Goal: Transaction & Acquisition: Book appointment/travel/reservation

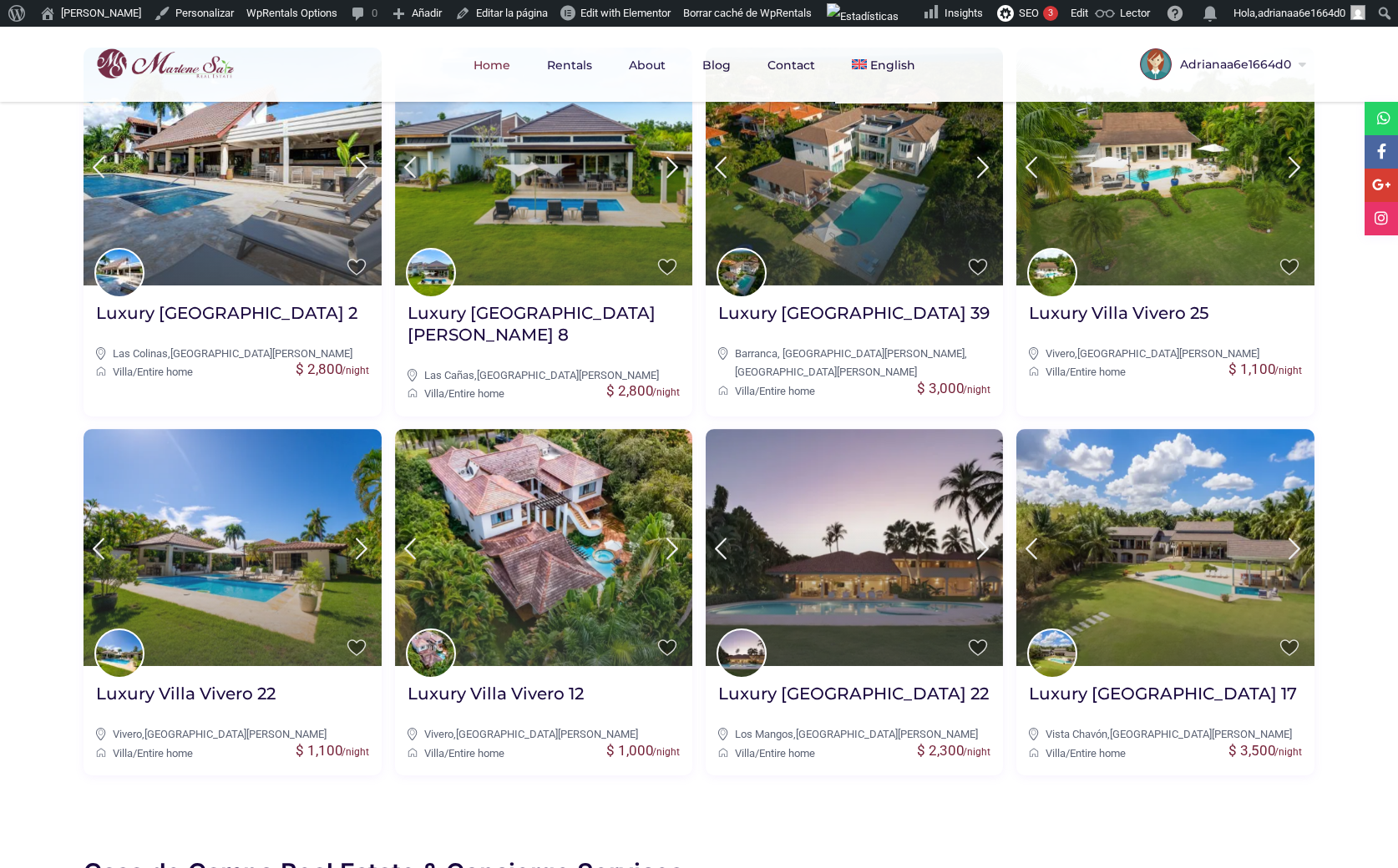
scroll to position [751, 0]
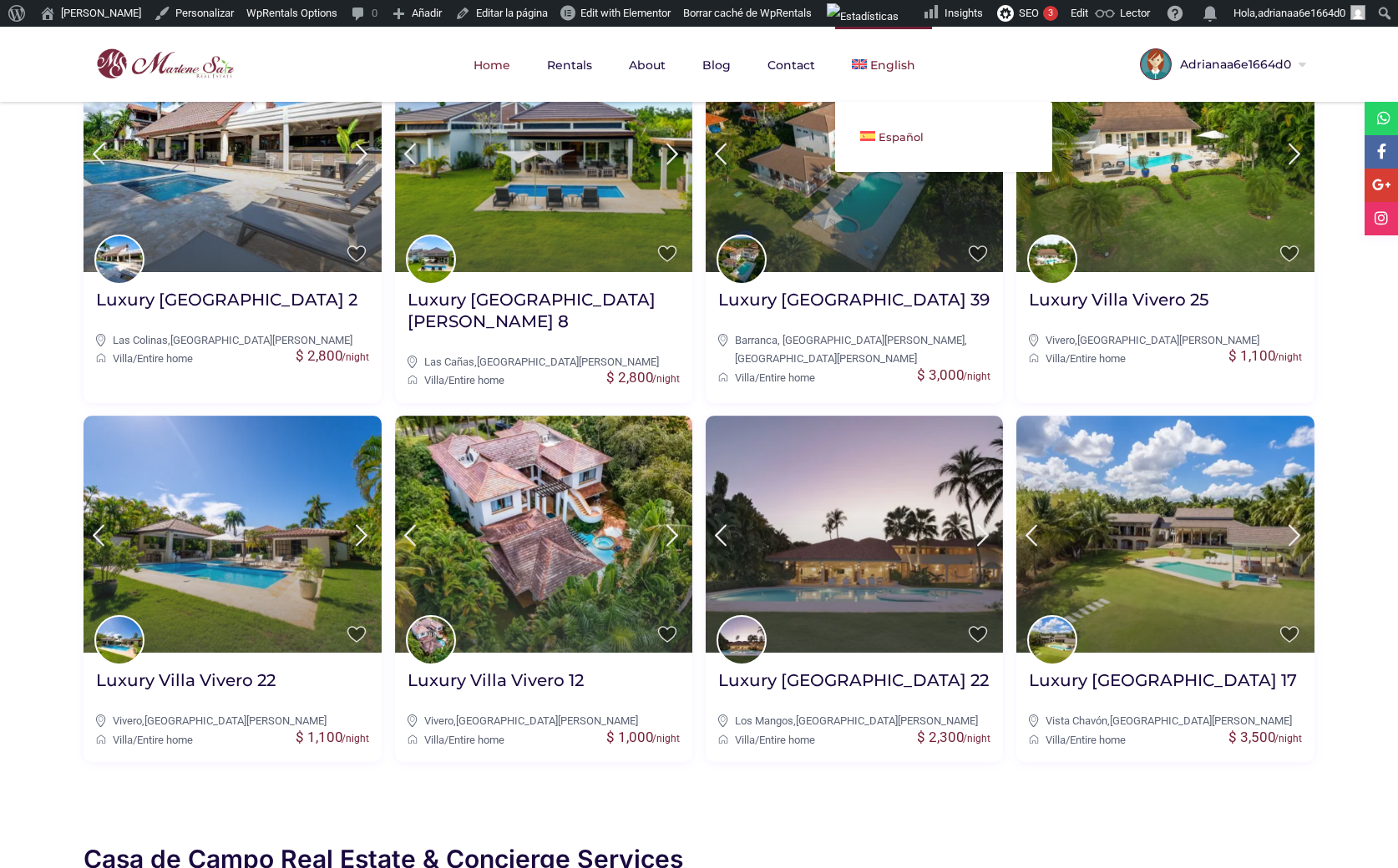
click at [874, 138] on link "Español" at bounding box center [943, 136] width 217 height 36
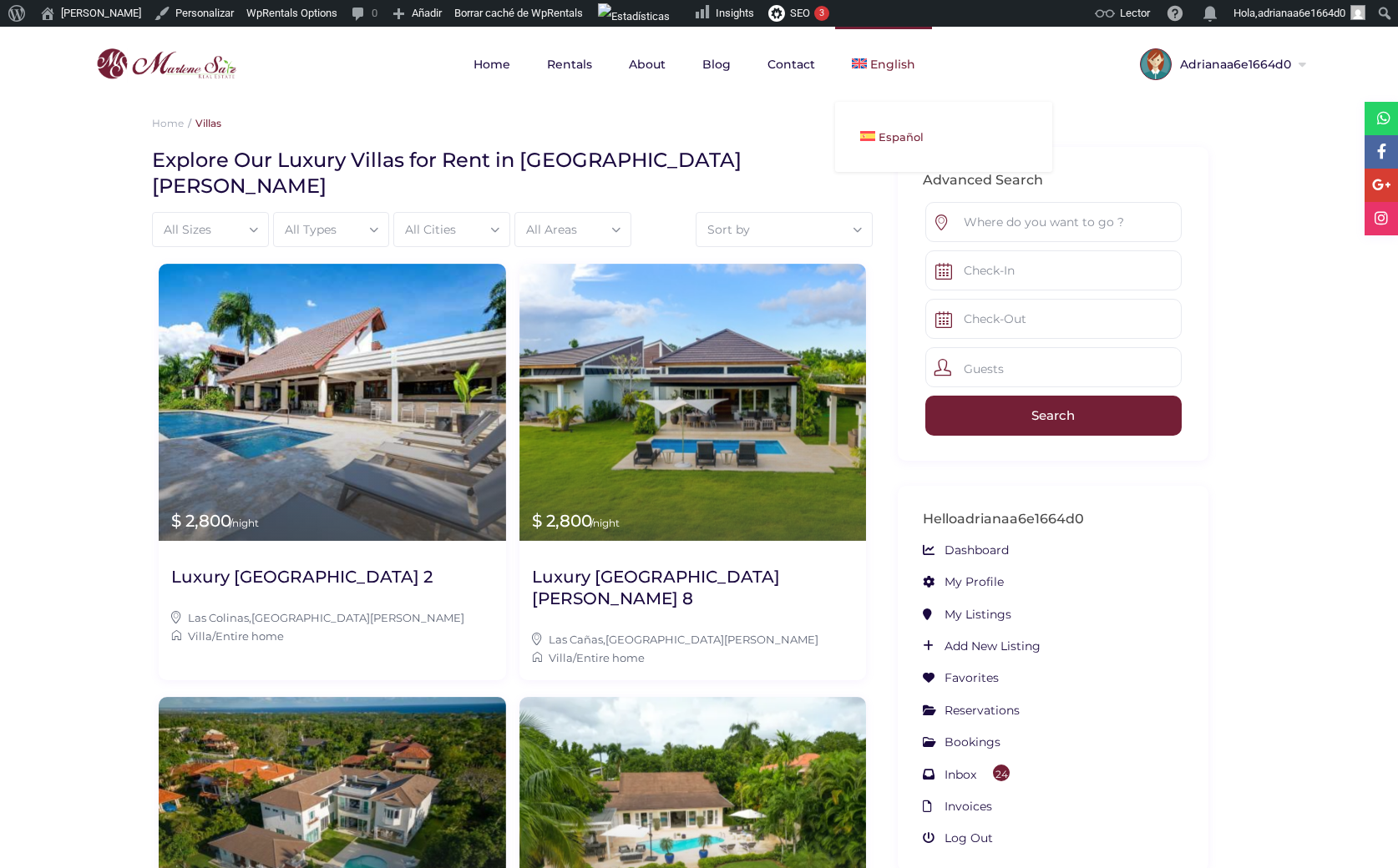
click at [876, 128] on link "Español" at bounding box center [943, 136] width 217 height 36
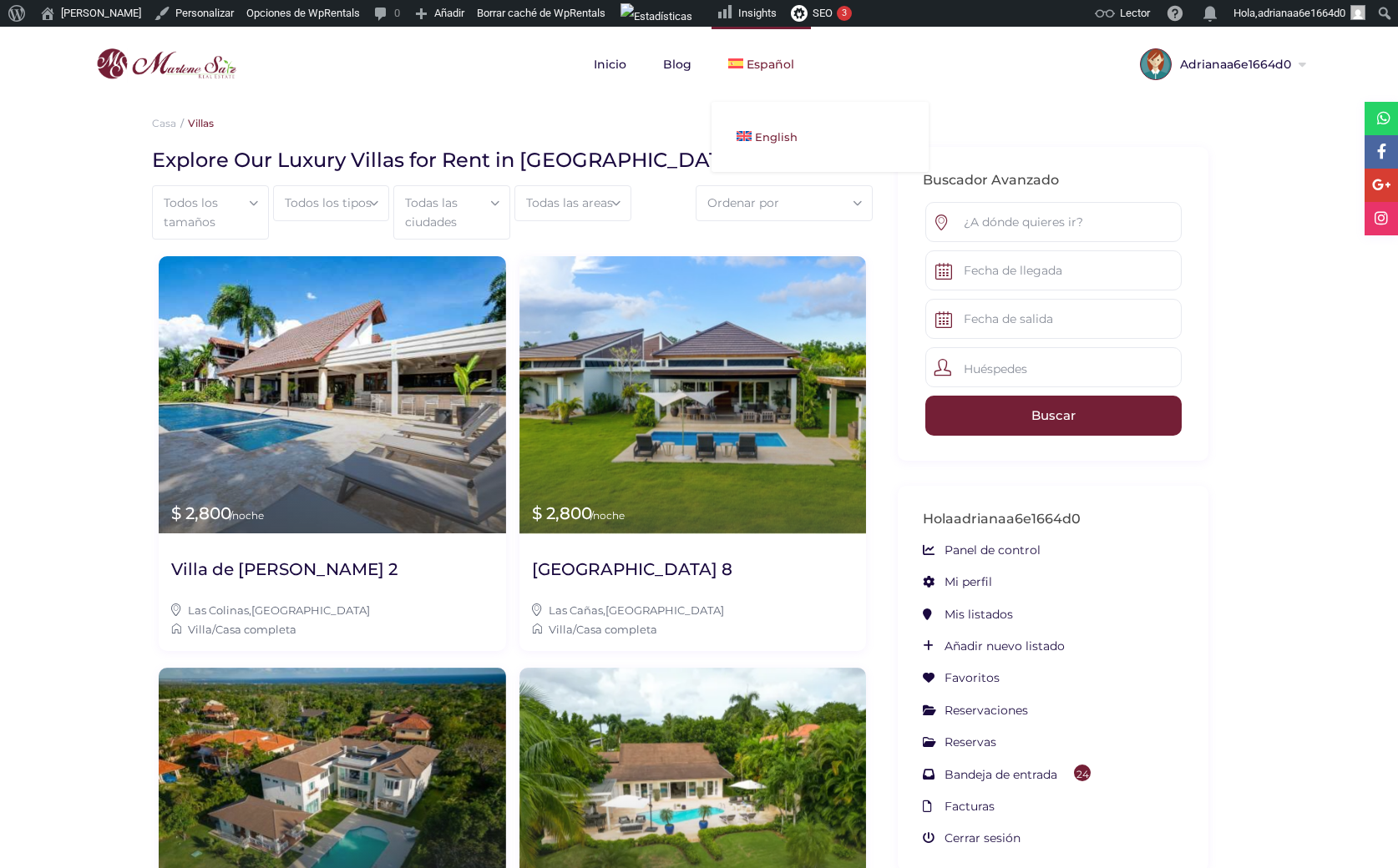
click at [774, 126] on link "English" at bounding box center [819, 136] width 217 height 36
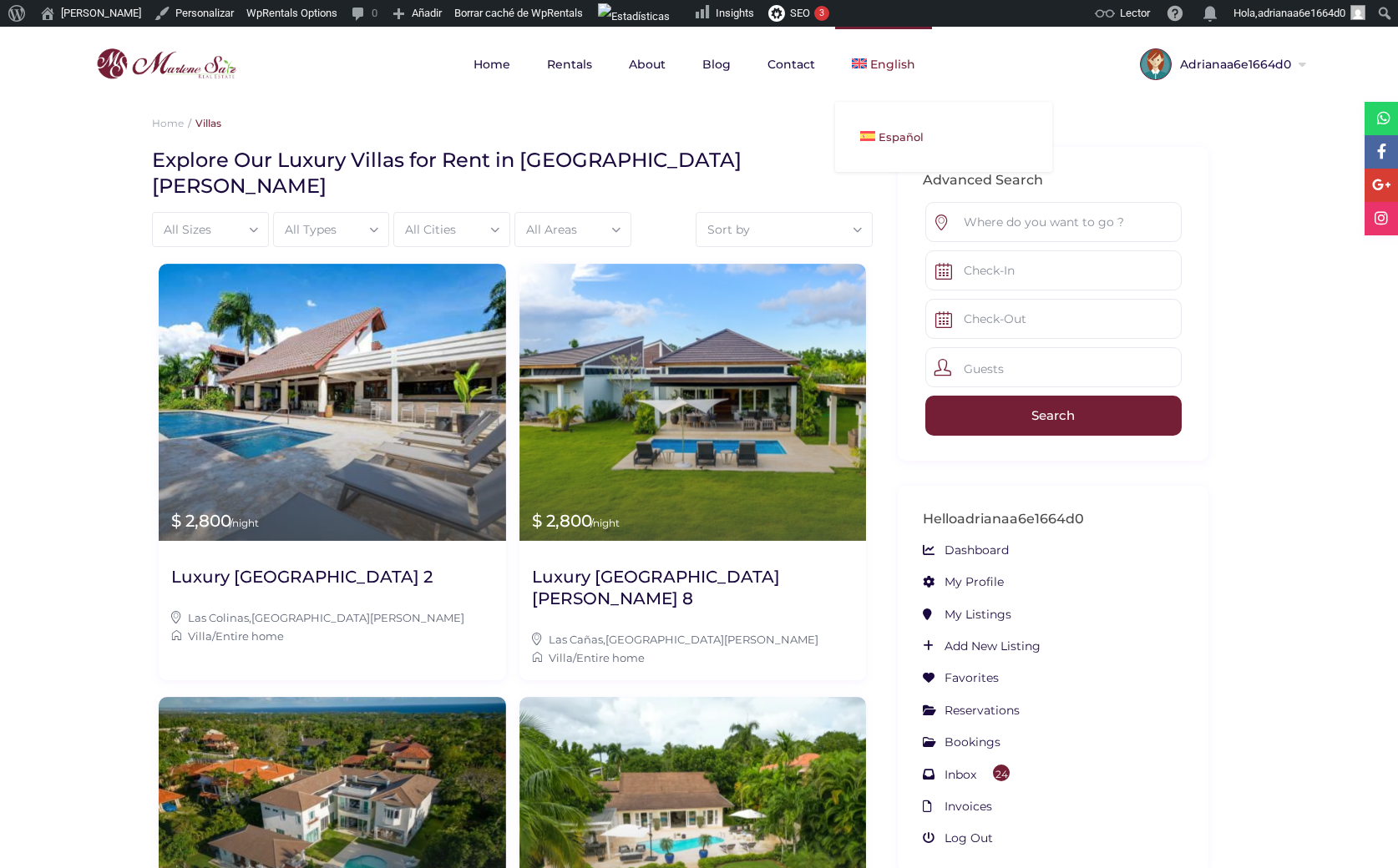
click at [881, 138] on span "Español" at bounding box center [900, 136] width 45 height 13
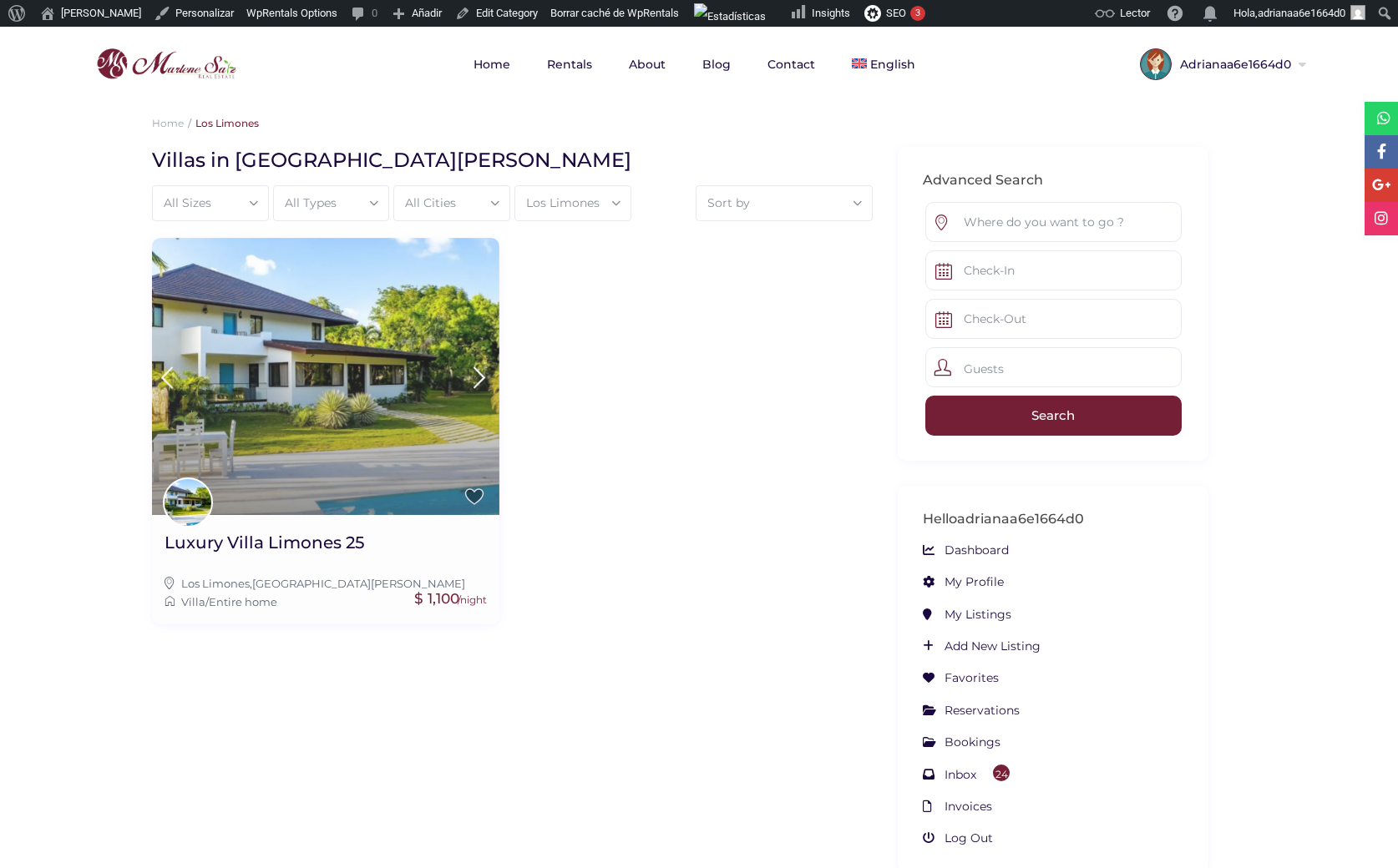
click at [329, 342] on img at bounding box center [326, 376] width 347 height 277
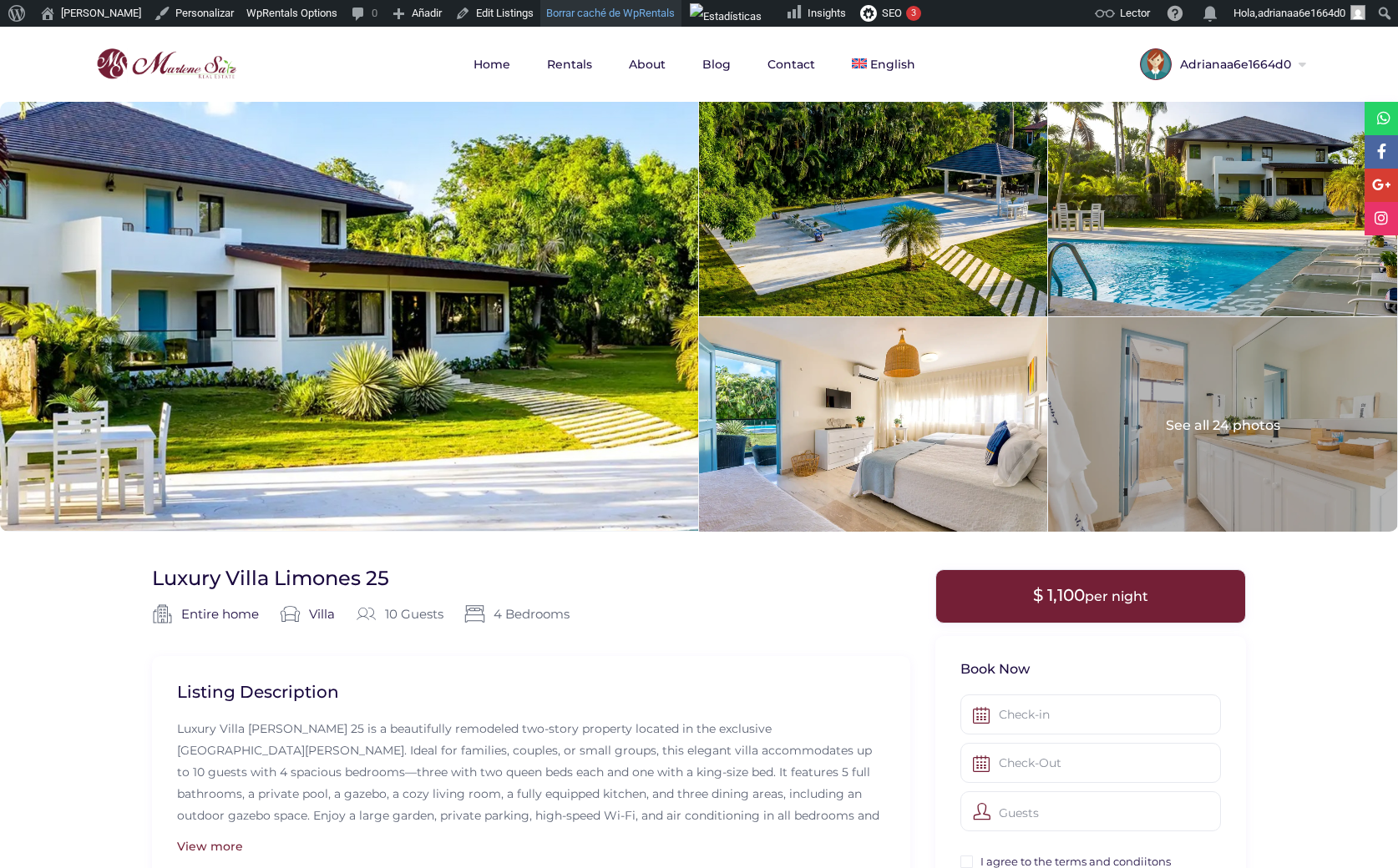
click at [593, 13] on link "Borrar caché de WpRentals" at bounding box center [610, 13] width 141 height 27
click at [609, 10] on link "Borrar caché de WpRentals" at bounding box center [610, 13] width 141 height 27
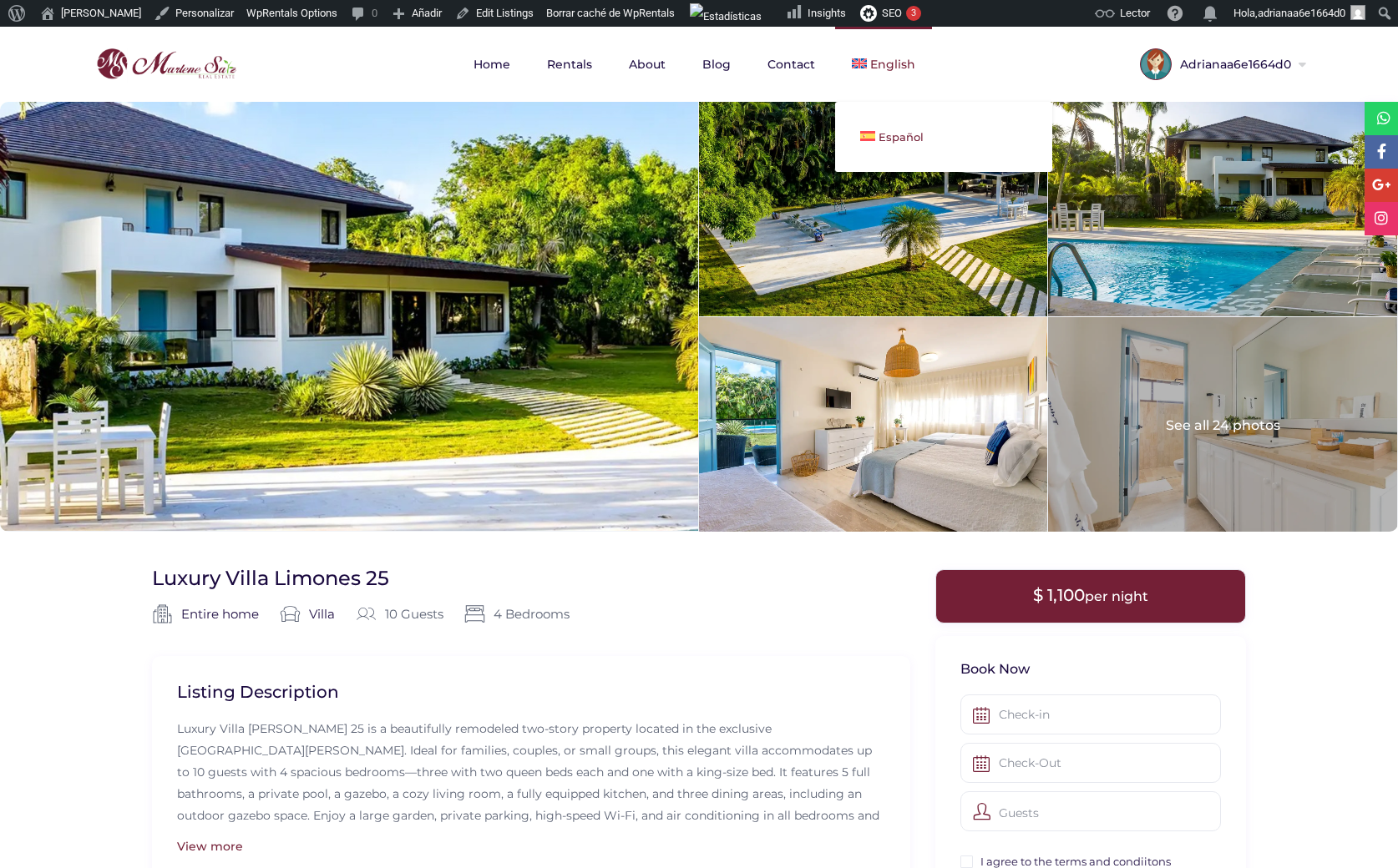
click at [889, 133] on span "Español" at bounding box center [900, 136] width 45 height 13
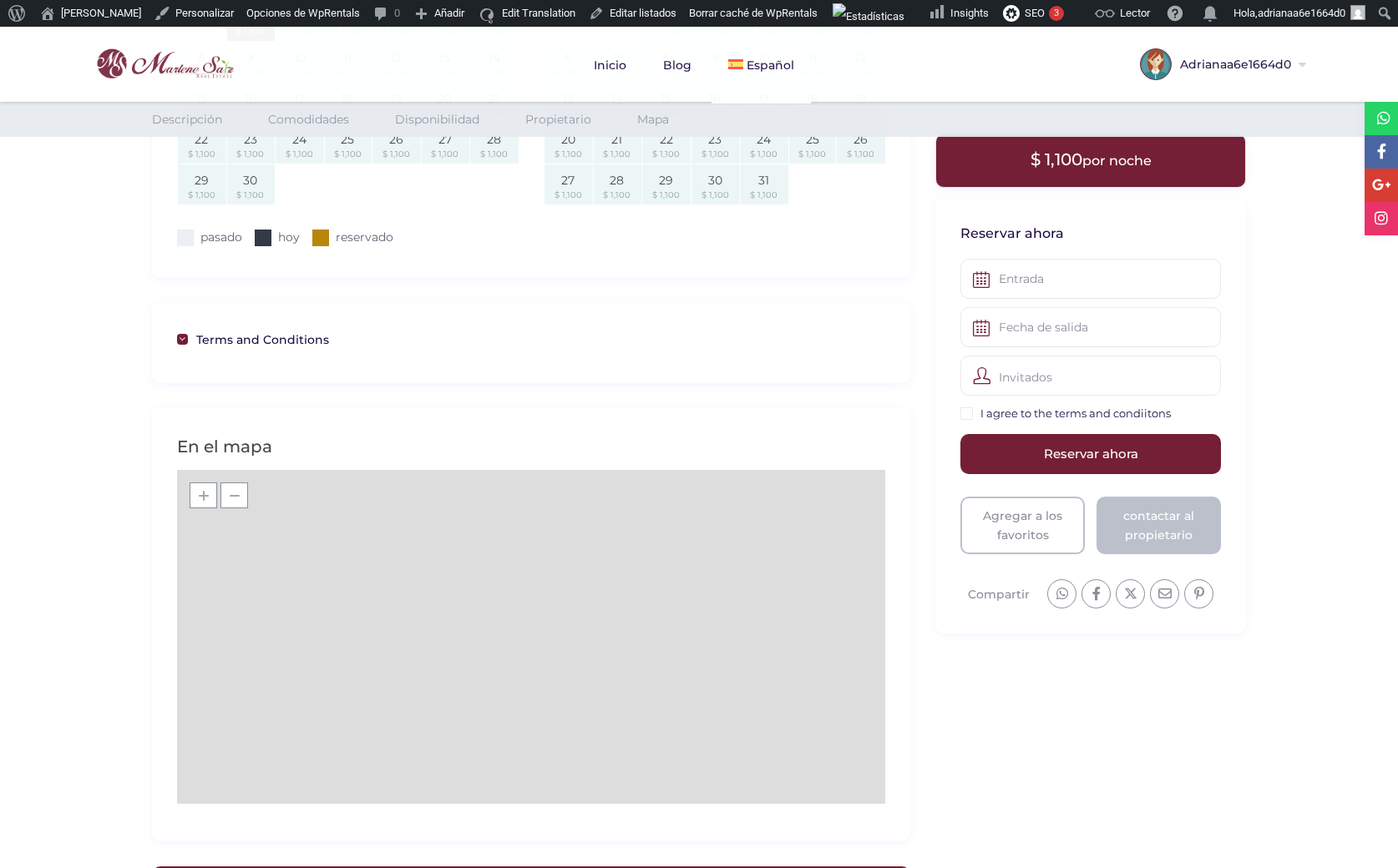
scroll to position [1655, 0]
click at [299, 341] on link "Terms and Conditions" at bounding box center [531, 337] width 708 height 21
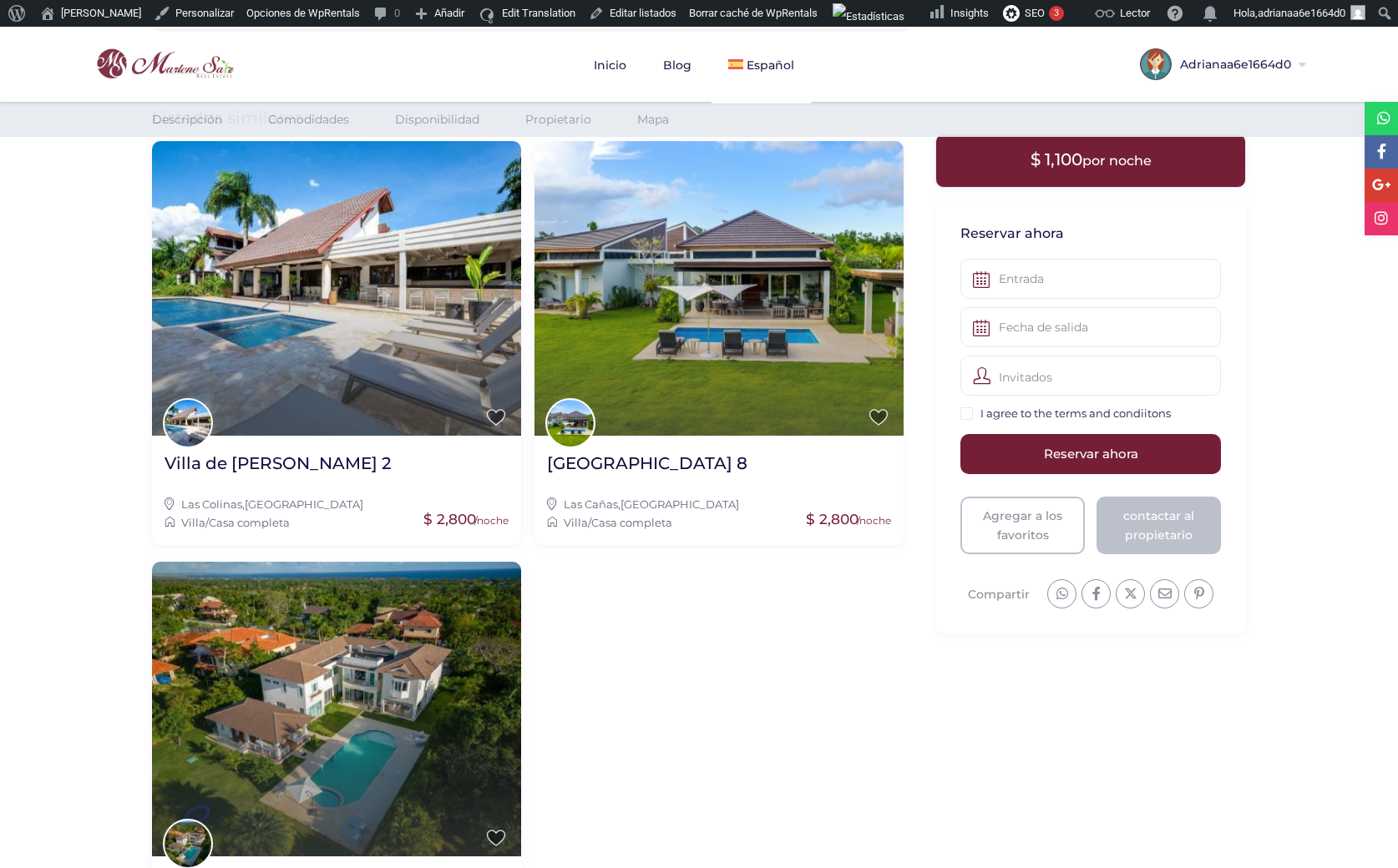
scroll to position [2754, 0]
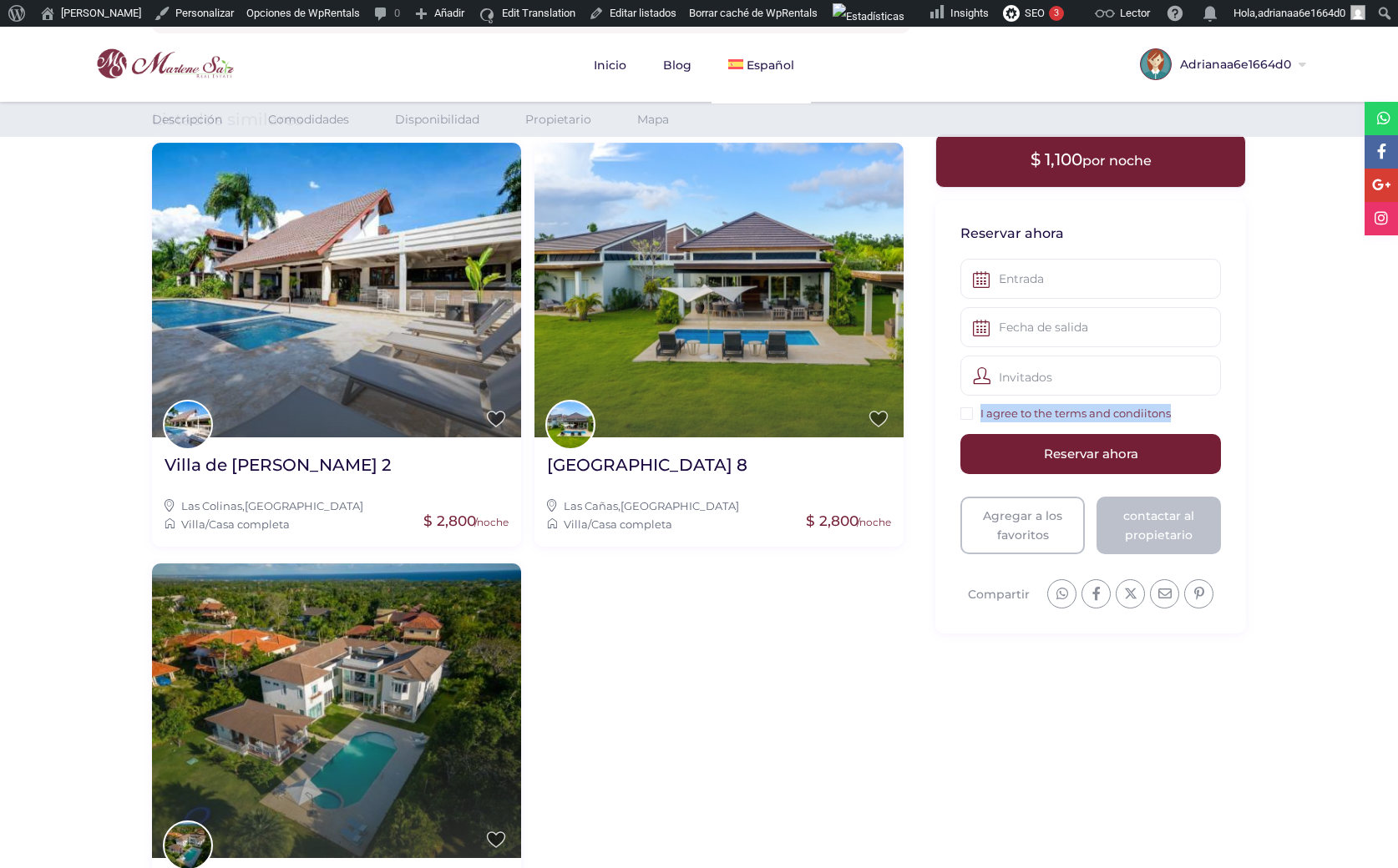
drag, startPoint x: 1183, startPoint y: 412, endPoint x: 980, endPoint y: 414, distance: 203.0
click at [980, 414] on div "I agree to the terms and condiitons" at bounding box center [1091, 415] width 260 height 21
copy link "I agree to the terms and condiitons"
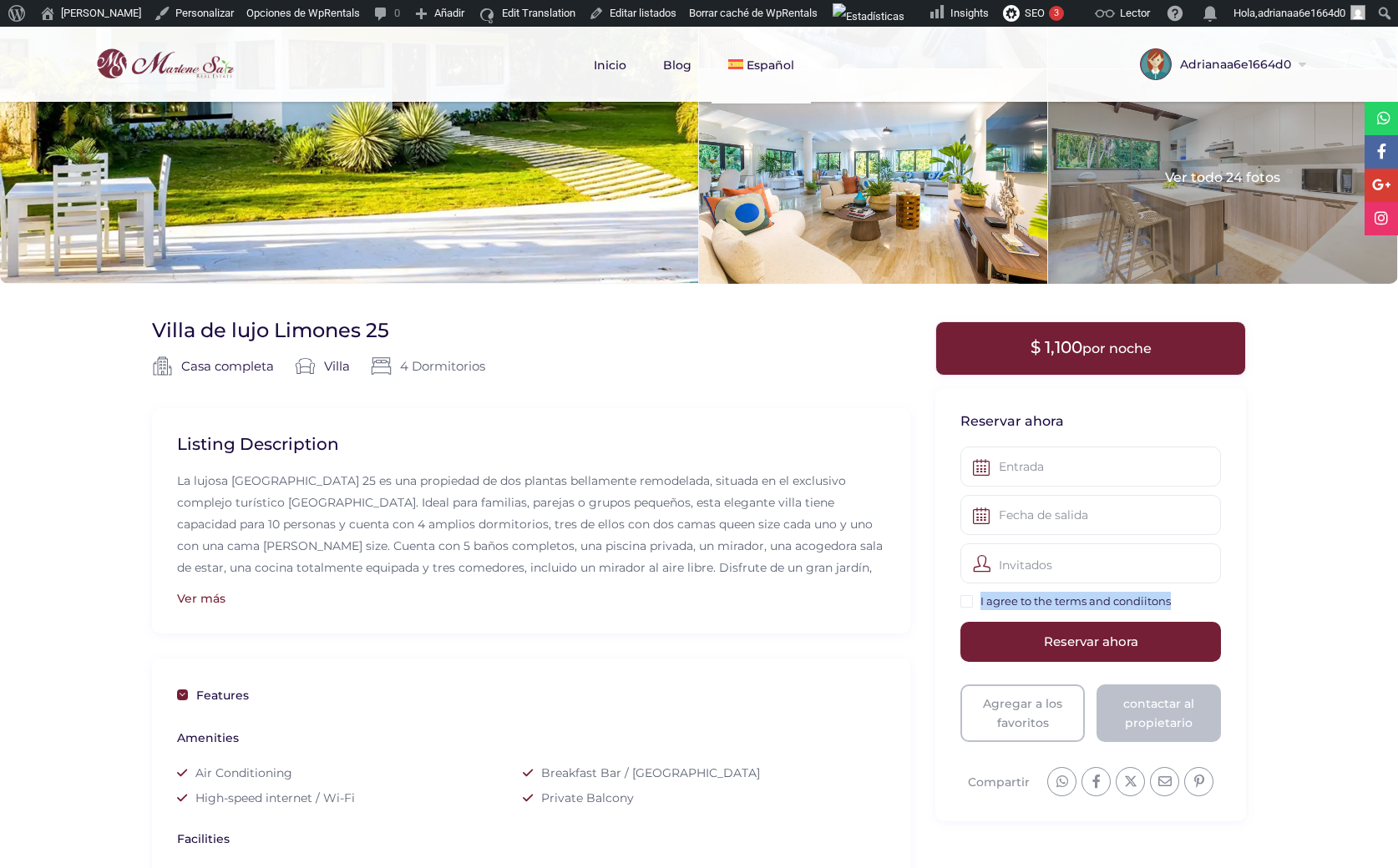
scroll to position [174, 0]
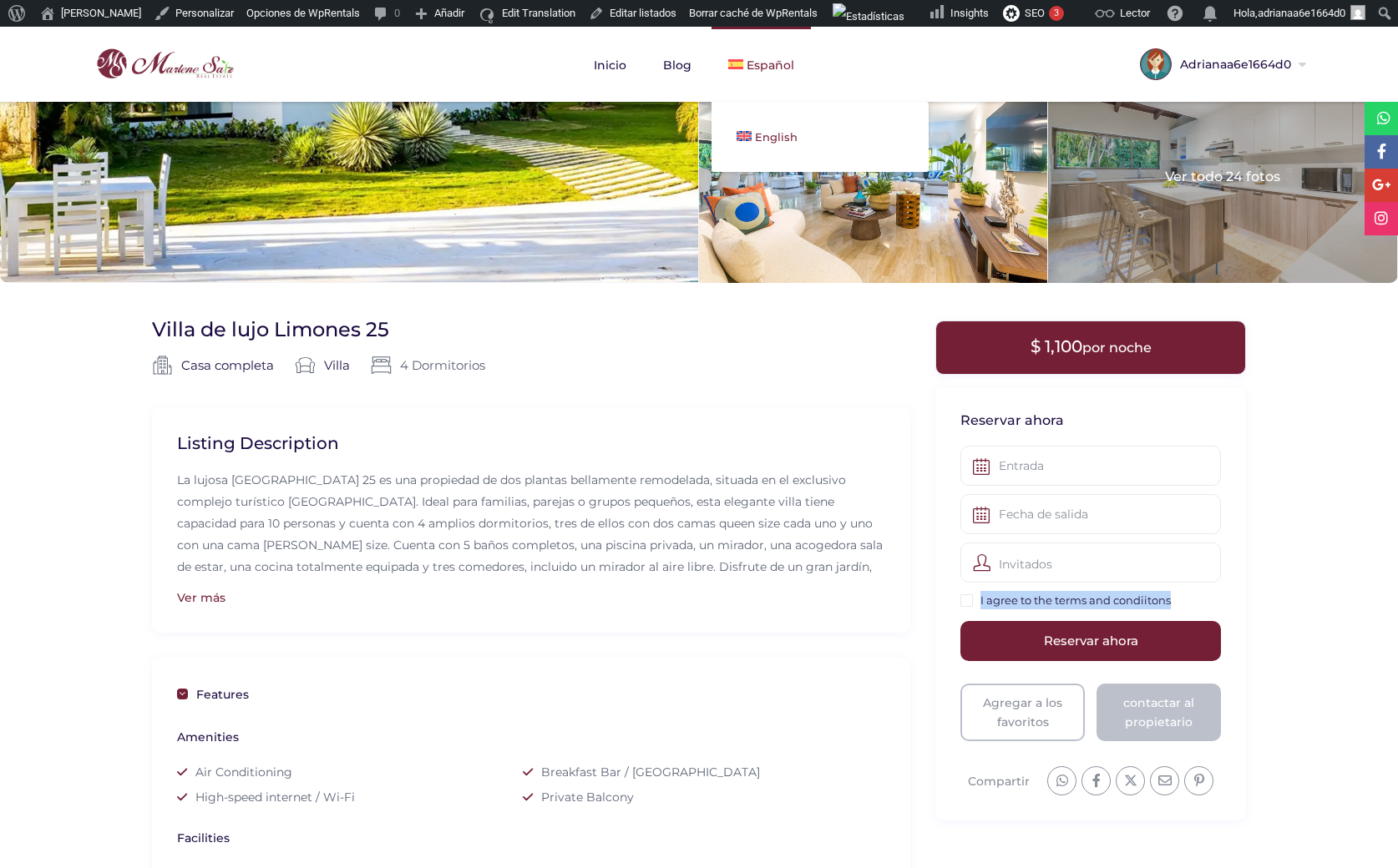
click at [761, 128] on link "English" at bounding box center [819, 136] width 217 height 36
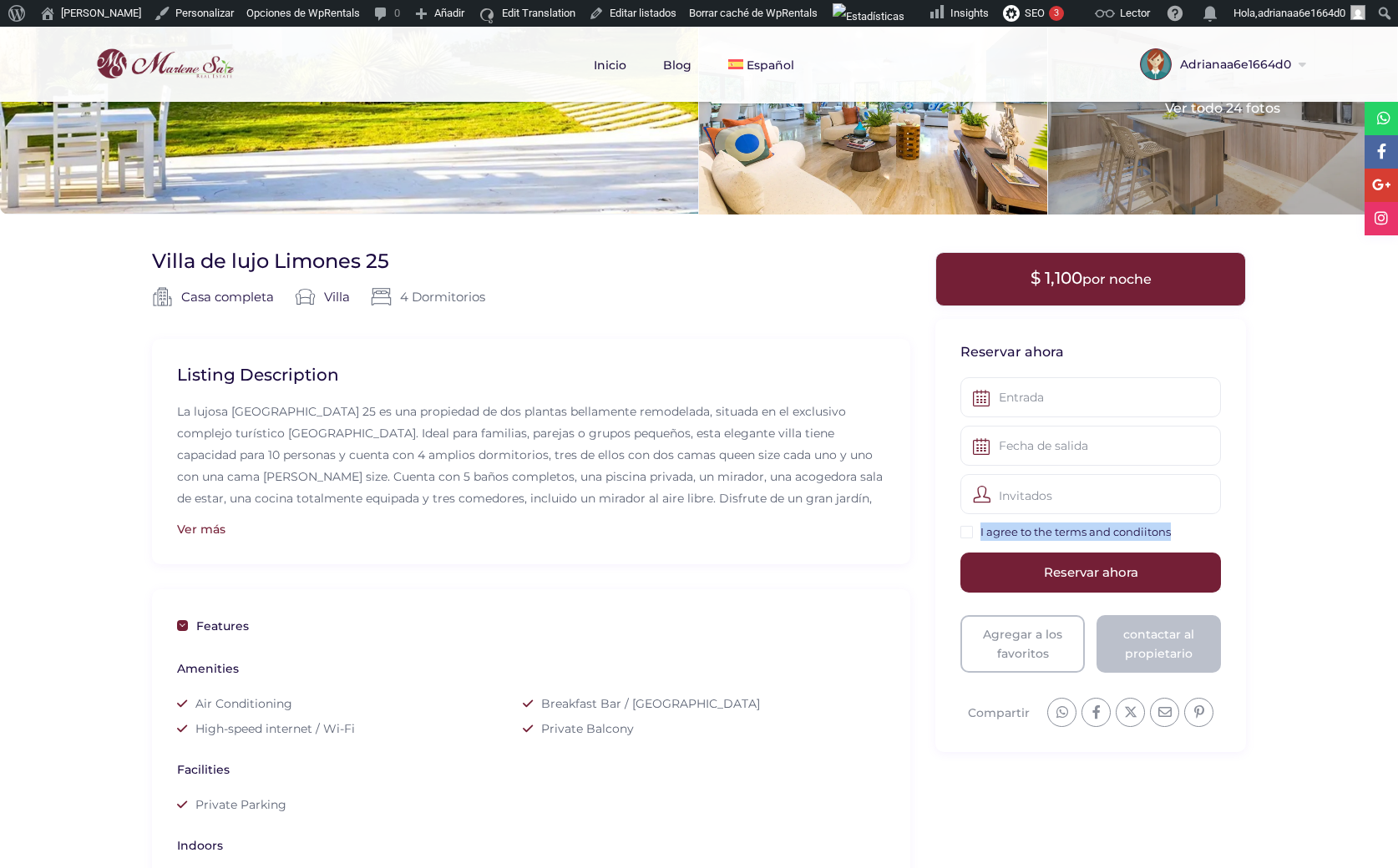
scroll to position [243, 0]
click at [1193, 531] on div "I agree to the terms and condiitons" at bounding box center [1091, 532] width 260 height 21
drag, startPoint x: 1183, startPoint y: 526, endPoint x: 979, endPoint y: 534, distance: 204.2
click at [979, 534] on div "I agree to the terms and condiitons" at bounding box center [1091, 532] width 260 height 21
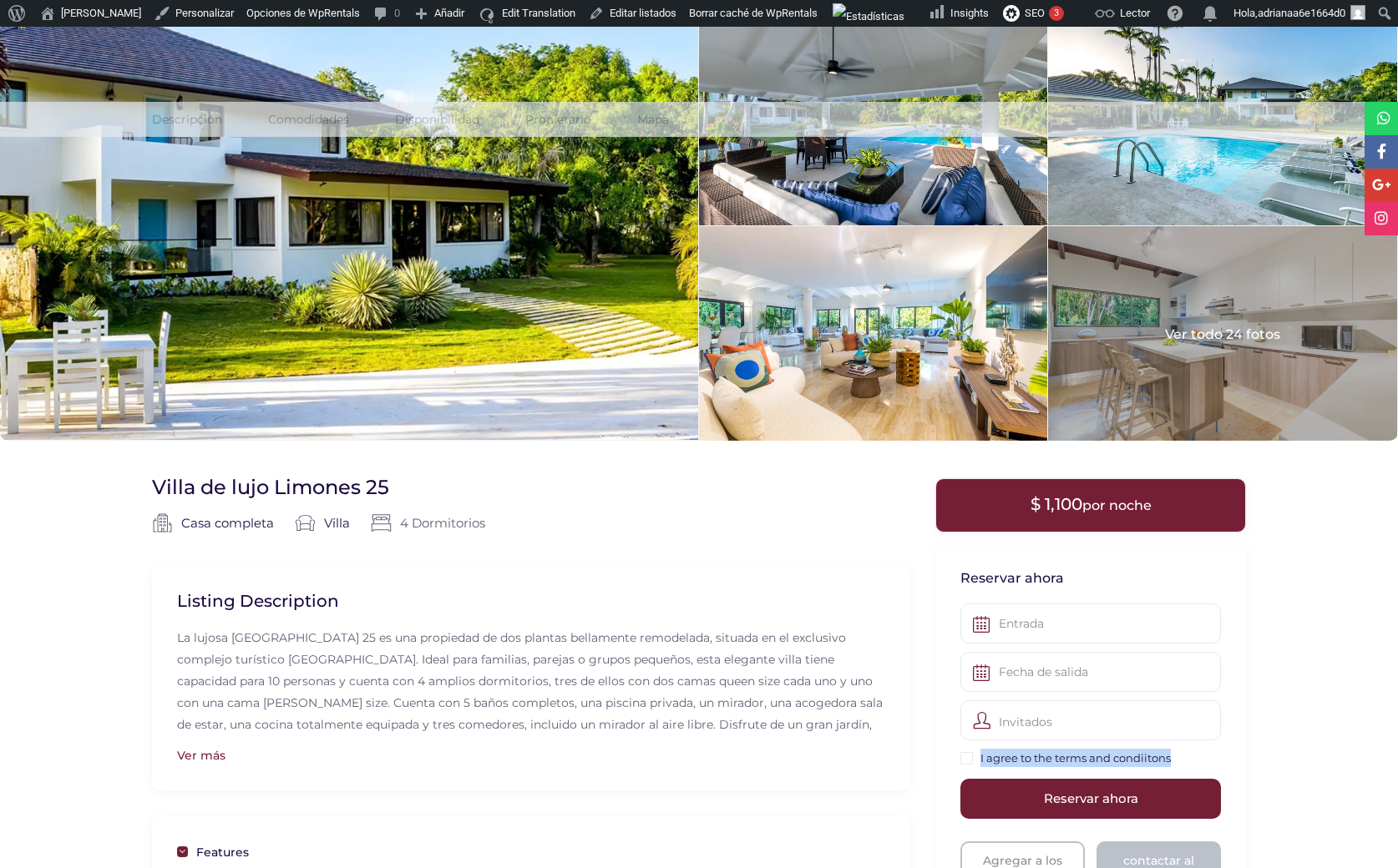
scroll to position [0, 0]
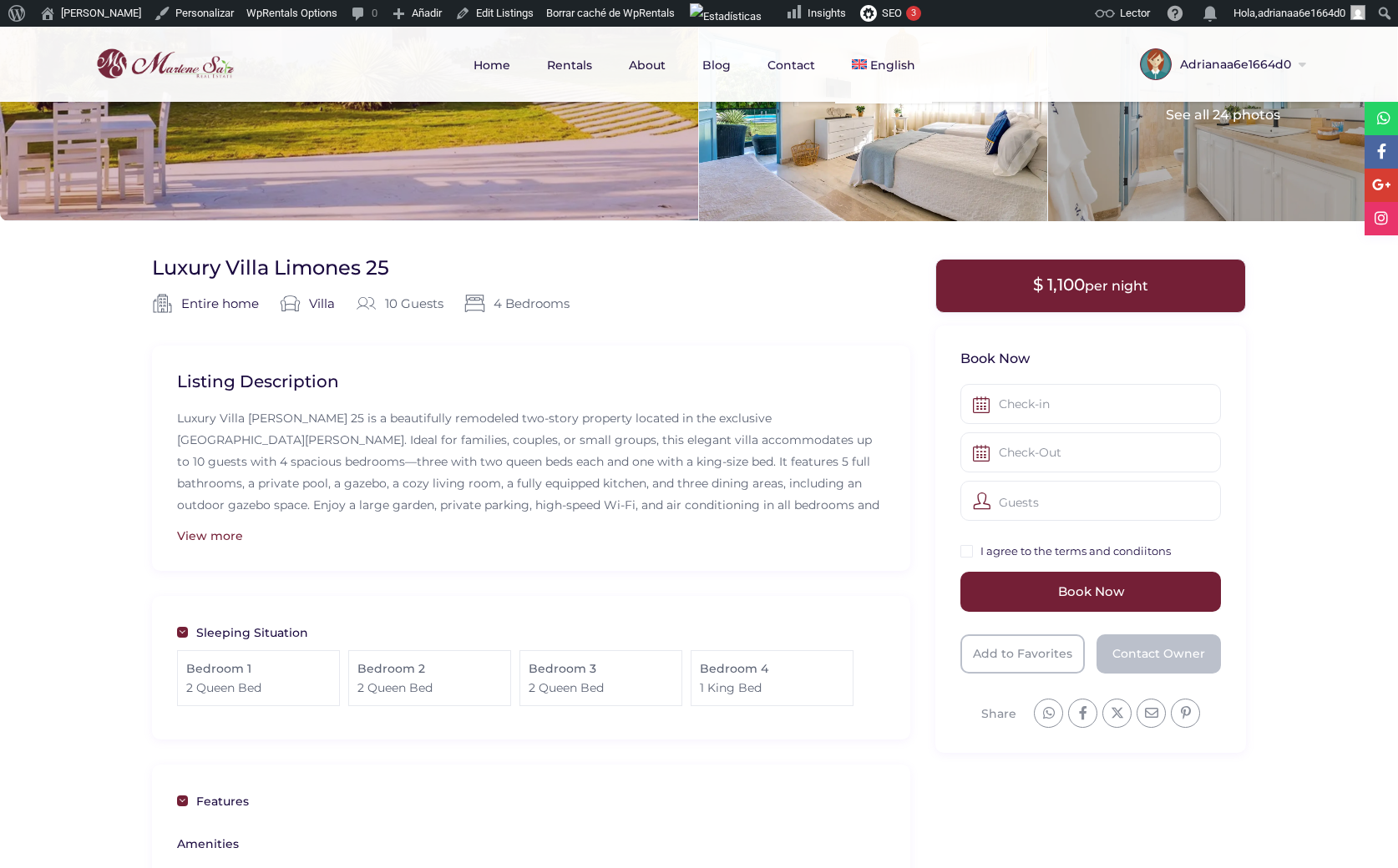
scroll to position [236, 0]
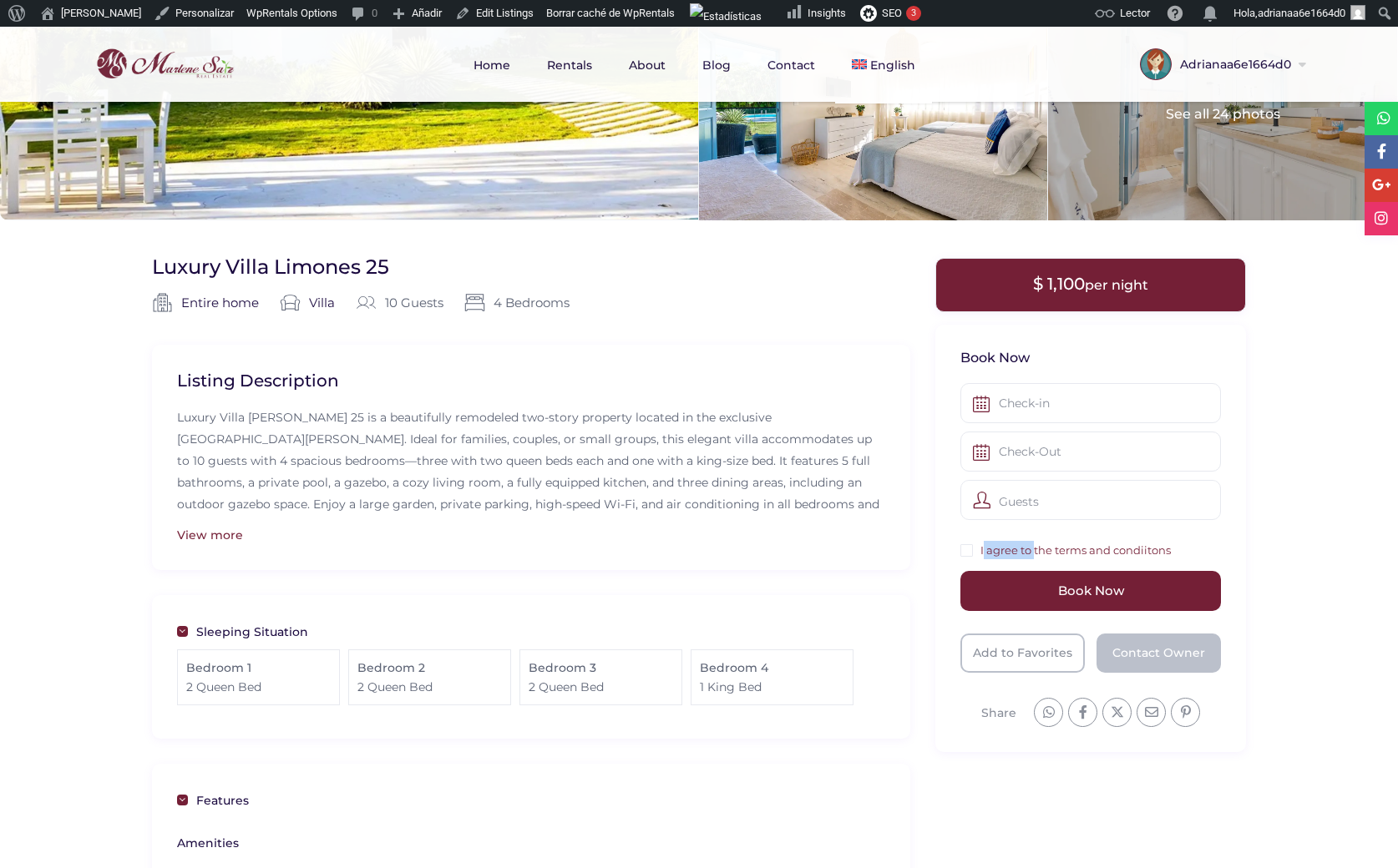
drag, startPoint x: 984, startPoint y: 542, endPoint x: 1035, endPoint y: 546, distance: 51.2
click at [1035, 546] on label "I agree to the terms and condiitons" at bounding box center [1075, 550] width 190 height 19
copy link "agree to"
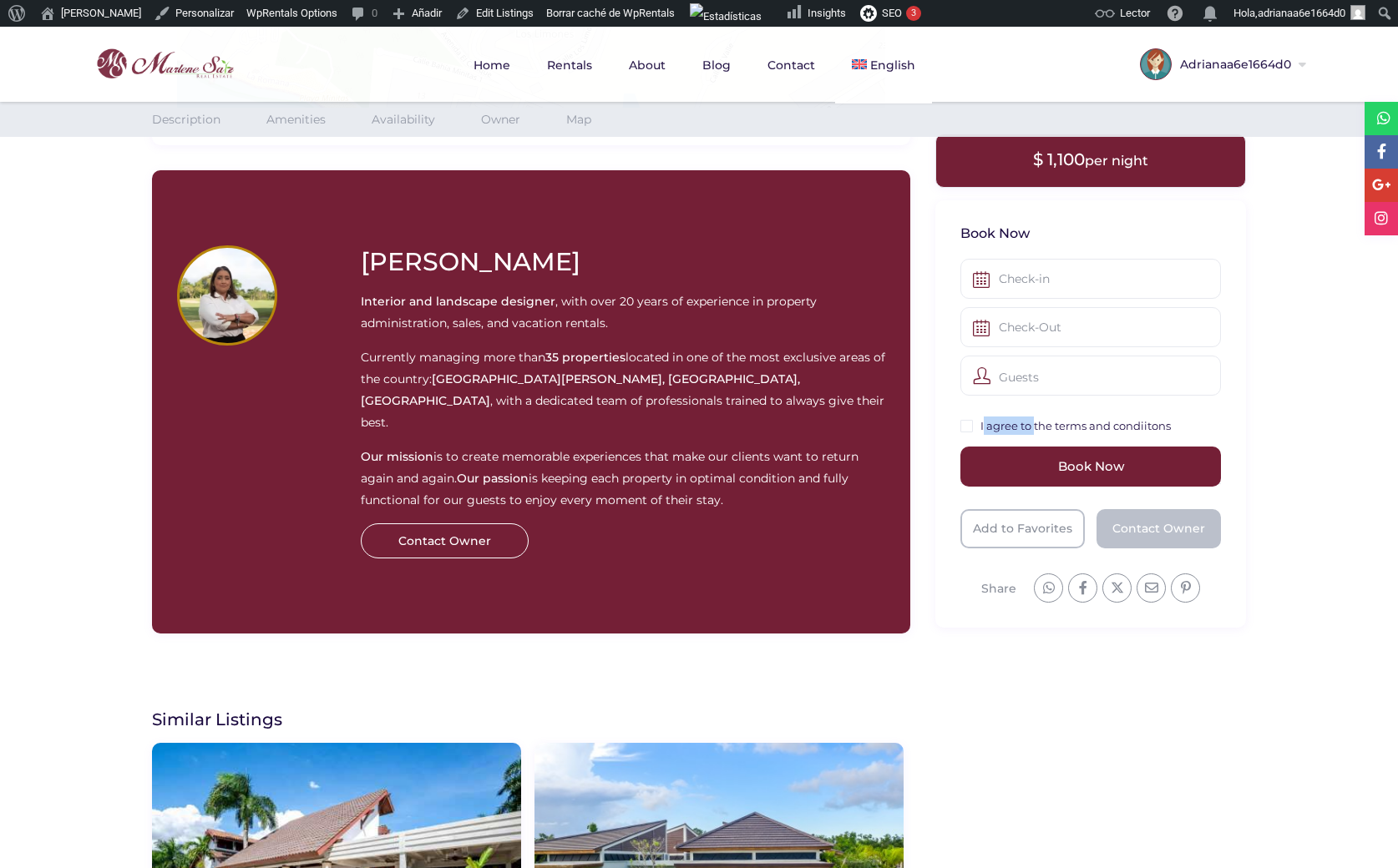
scroll to position [2732, 0]
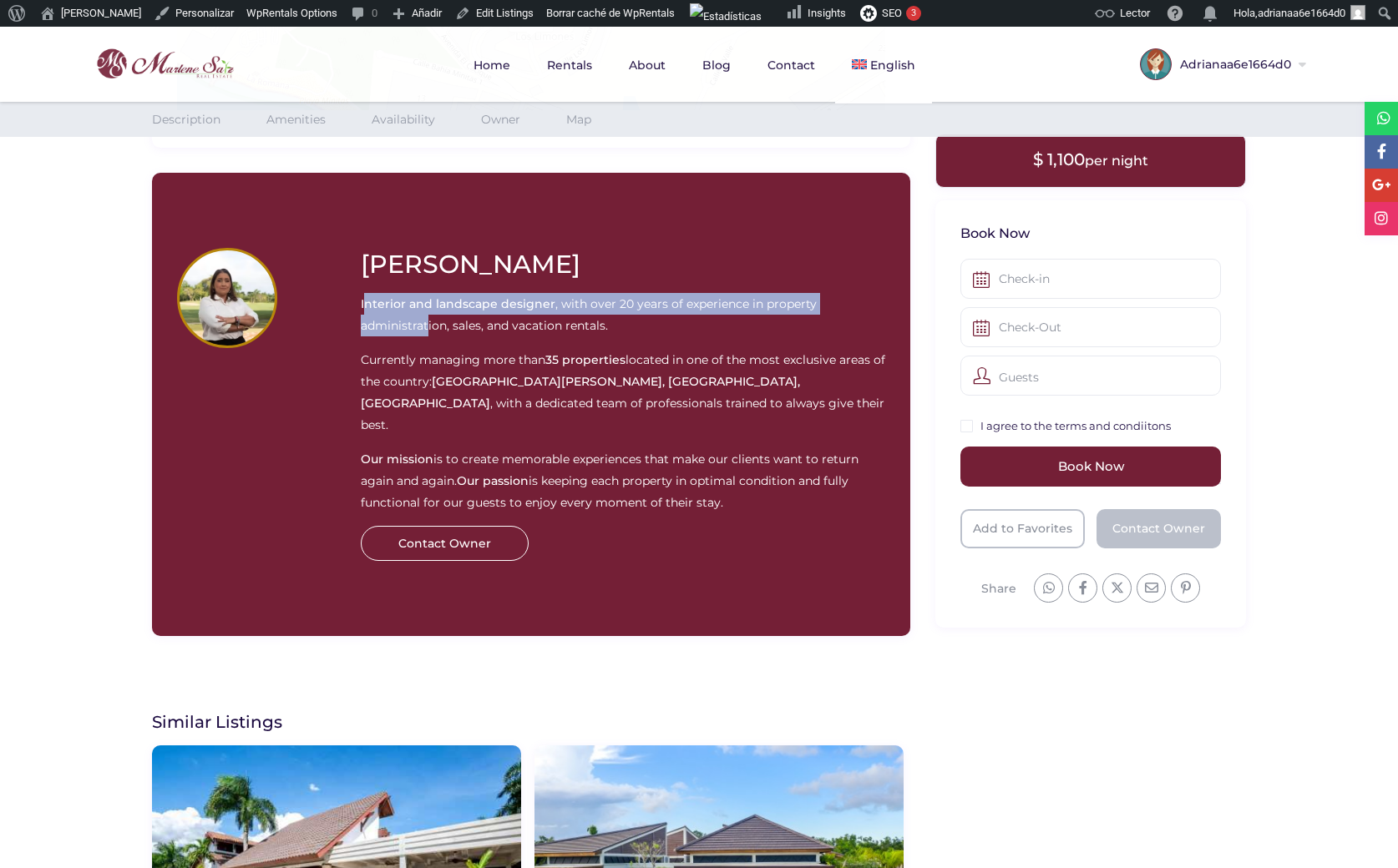
drag, startPoint x: 363, startPoint y: 301, endPoint x: 426, endPoint y: 318, distance: 65.3
click at [426, 318] on p "Interior and landscape designer , with over 20 years of experience in property …" at bounding box center [623, 314] width 525 height 43
drag, startPoint x: 359, startPoint y: 300, endPoint x: 457, endPoint y: 319, distance: 99.8
click at [457, 319] on div "Marlene Saiz Interior and landscape designer , with over 20 years of experience…" at bounding box center [623, 404] width 550 height 313
copy p "Interior and landscape designer , with over 20 years of experience in property …"
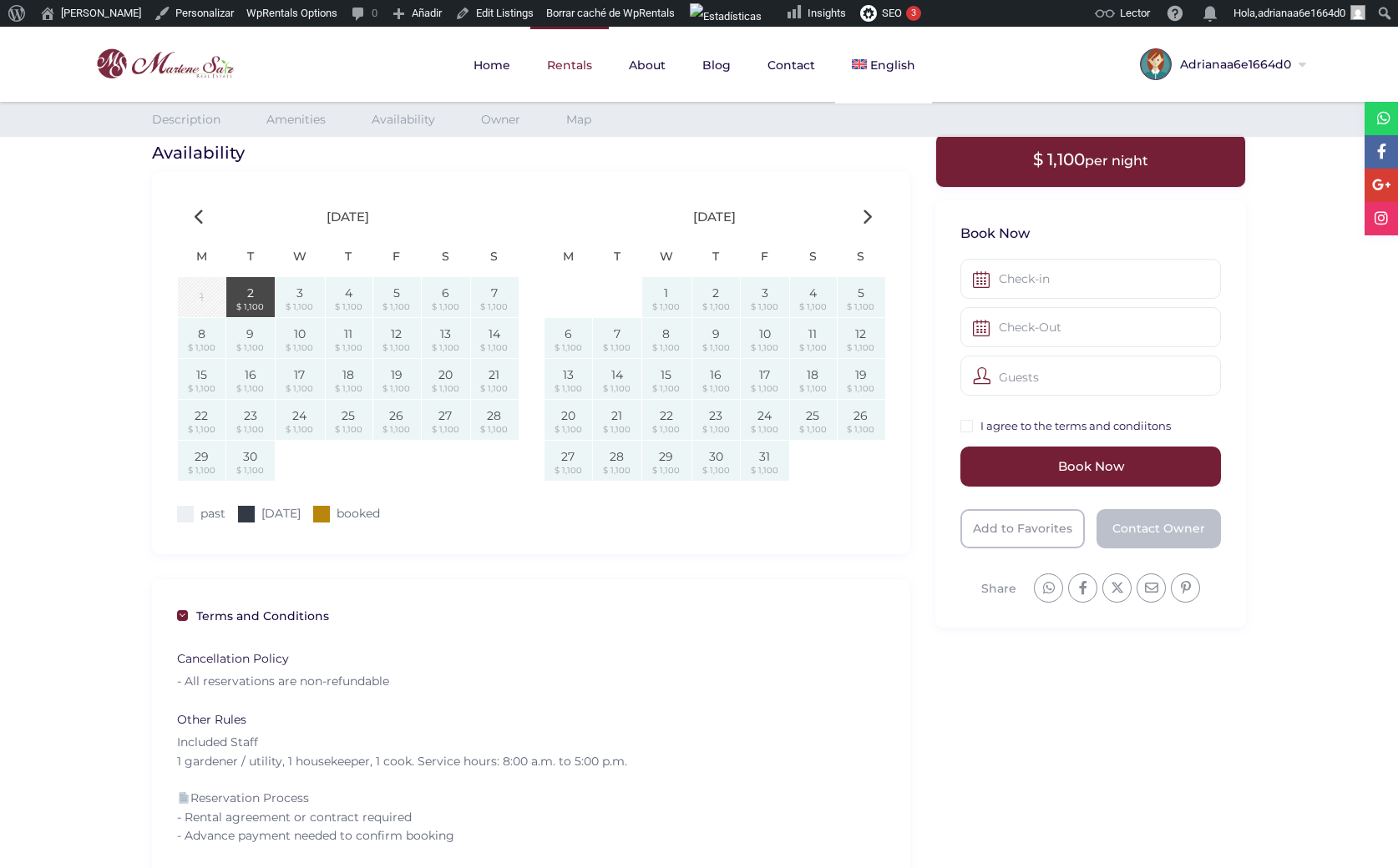
scroll to position [1545, 0]
click at [582, 58] on link "Rentals" at bounding box center [569, 65] width 79 height 77
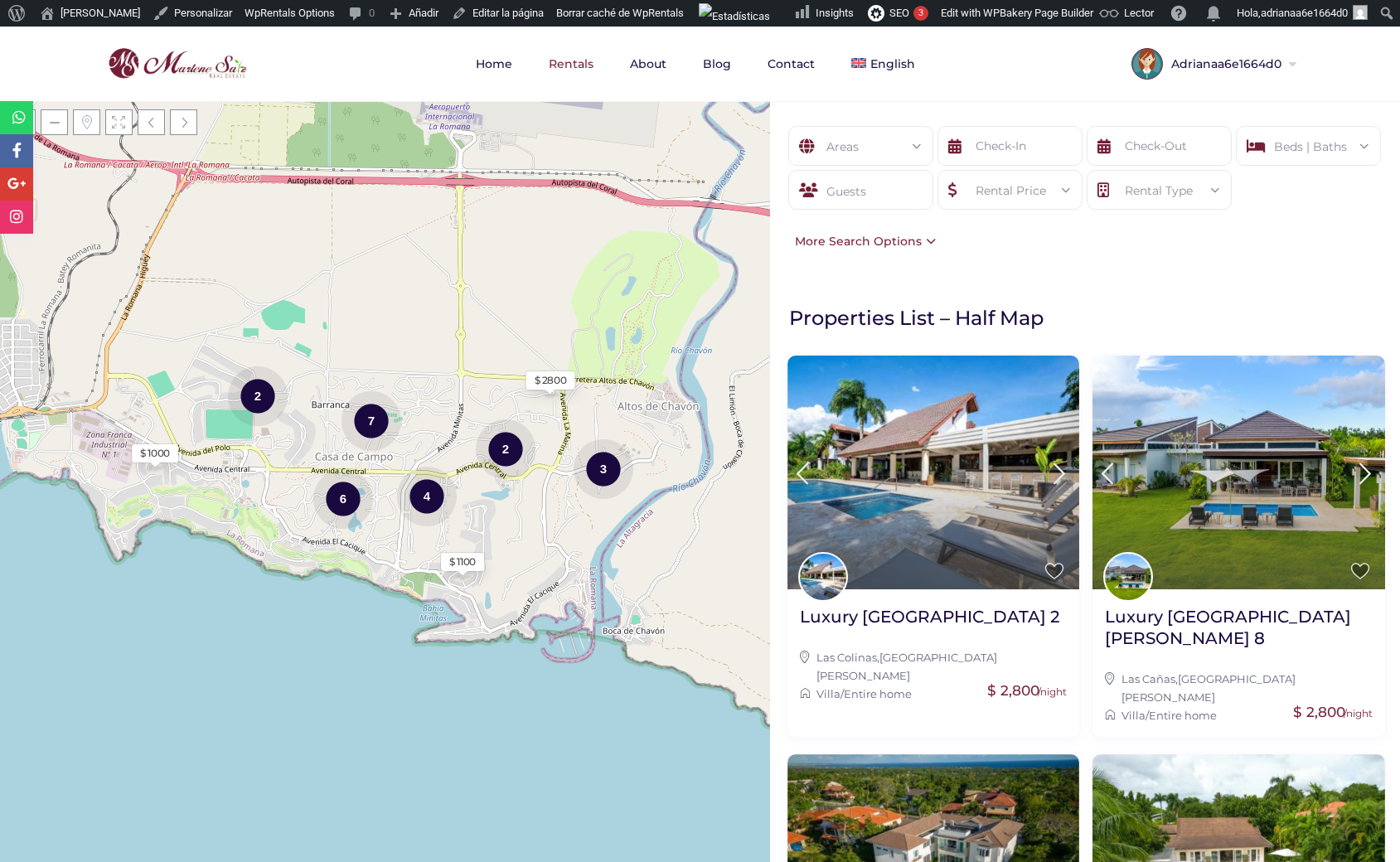
click at [865, 156] on div "Areas" at bounding box center [860, 146] width 119 height 40
click at [847, 281] on li "- Golf Villa (4)" at bounding box center [860, 268] width 143 height 26
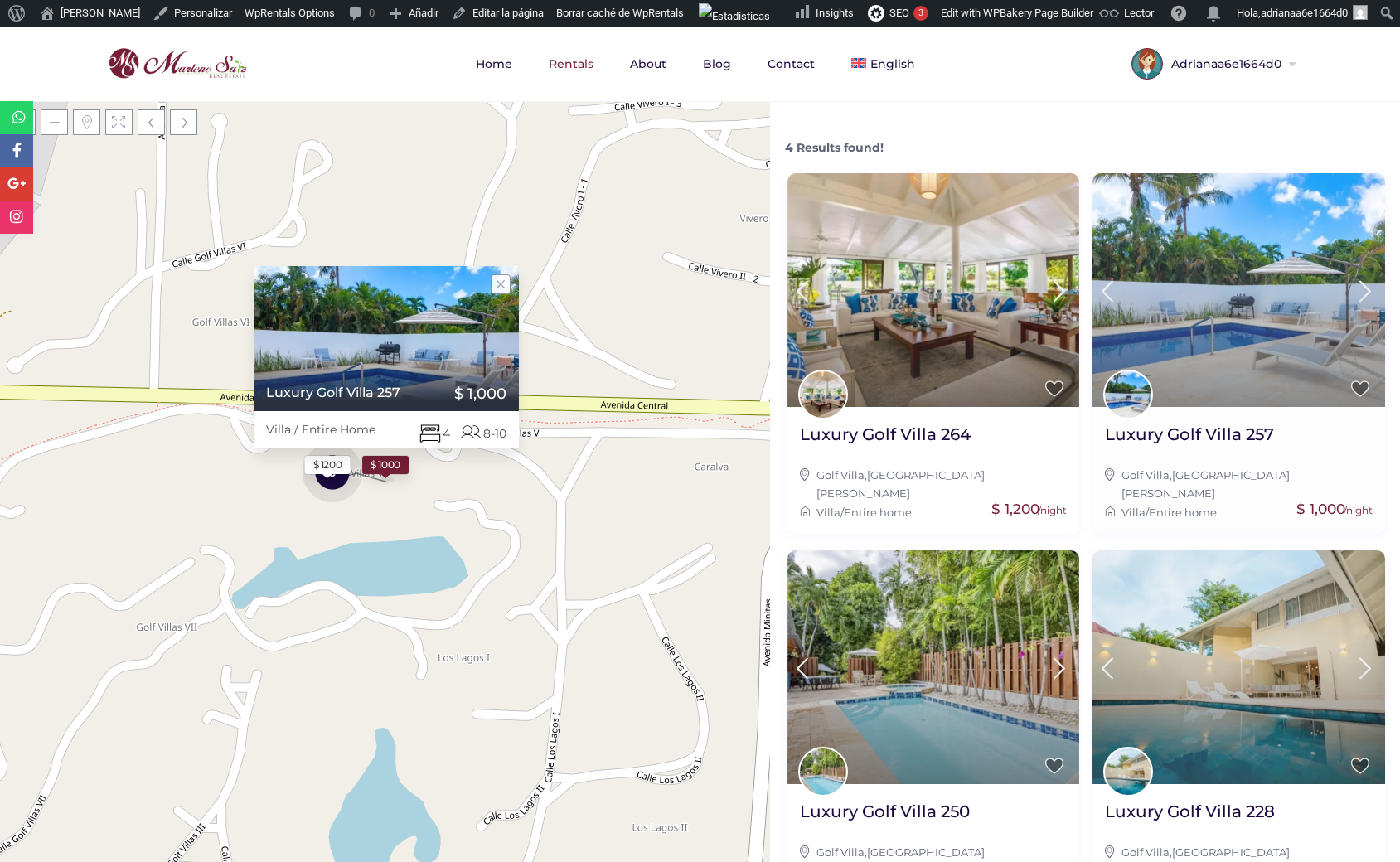
scroll to position [160, 0]
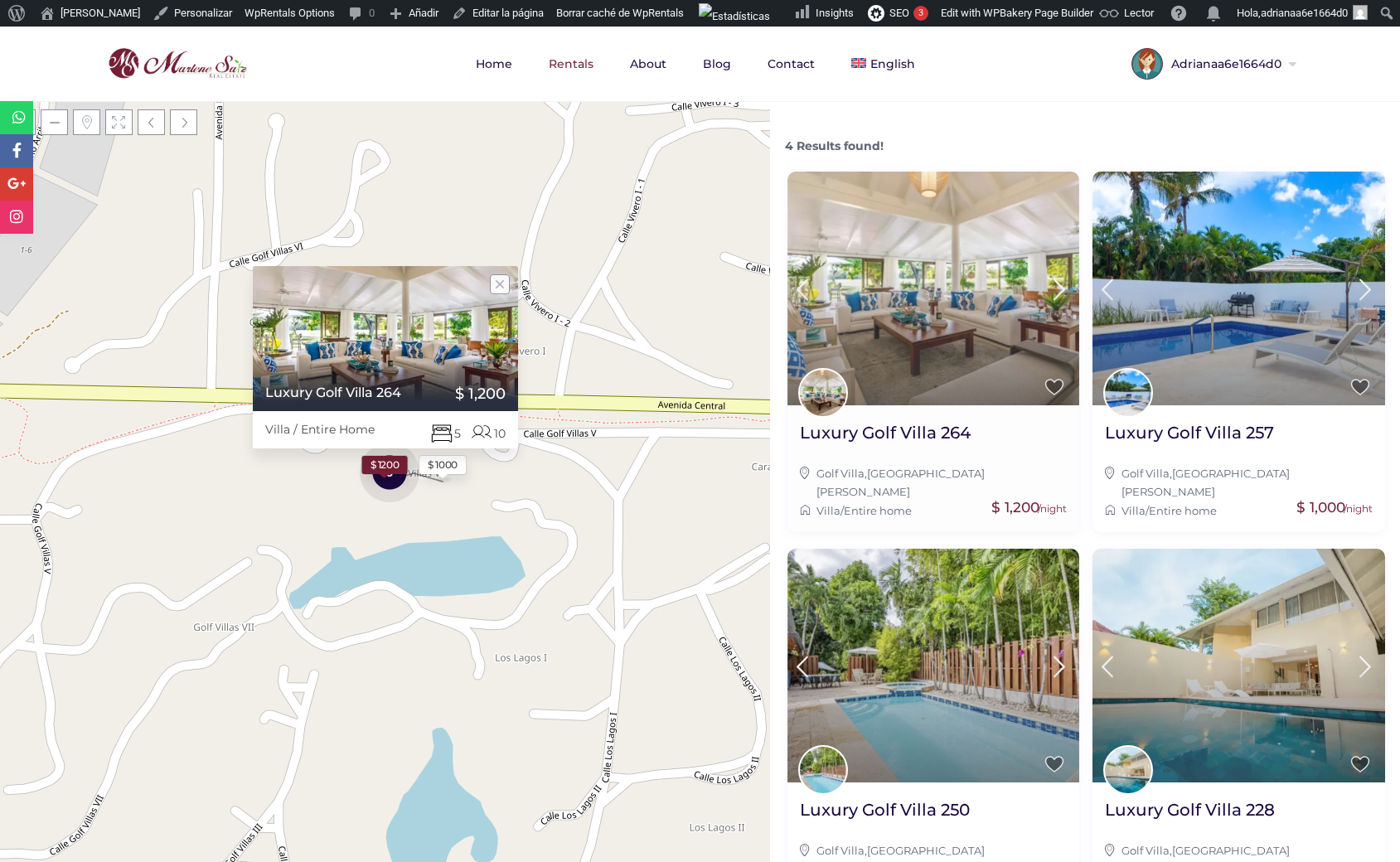
click at [1000, 277] on img at bounding box center [933, 289] width 293 height 234
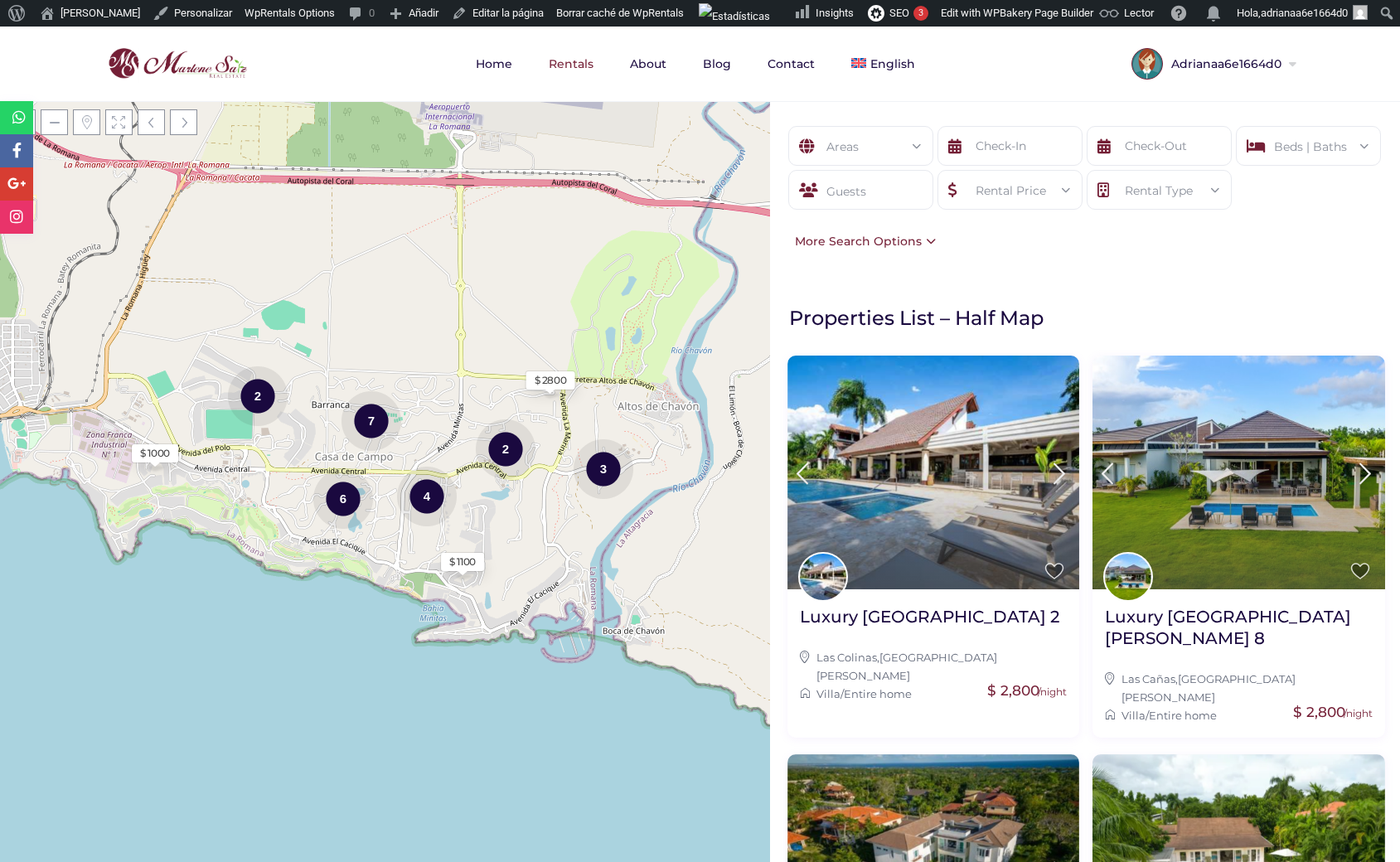
click at [866, 142] on div "Areas" at bounding box center [860, 146] width 119 height 40
click at [857, 226] on li "- Las Cañas (3)" at bounding box center [860, 213] width 143 height 26
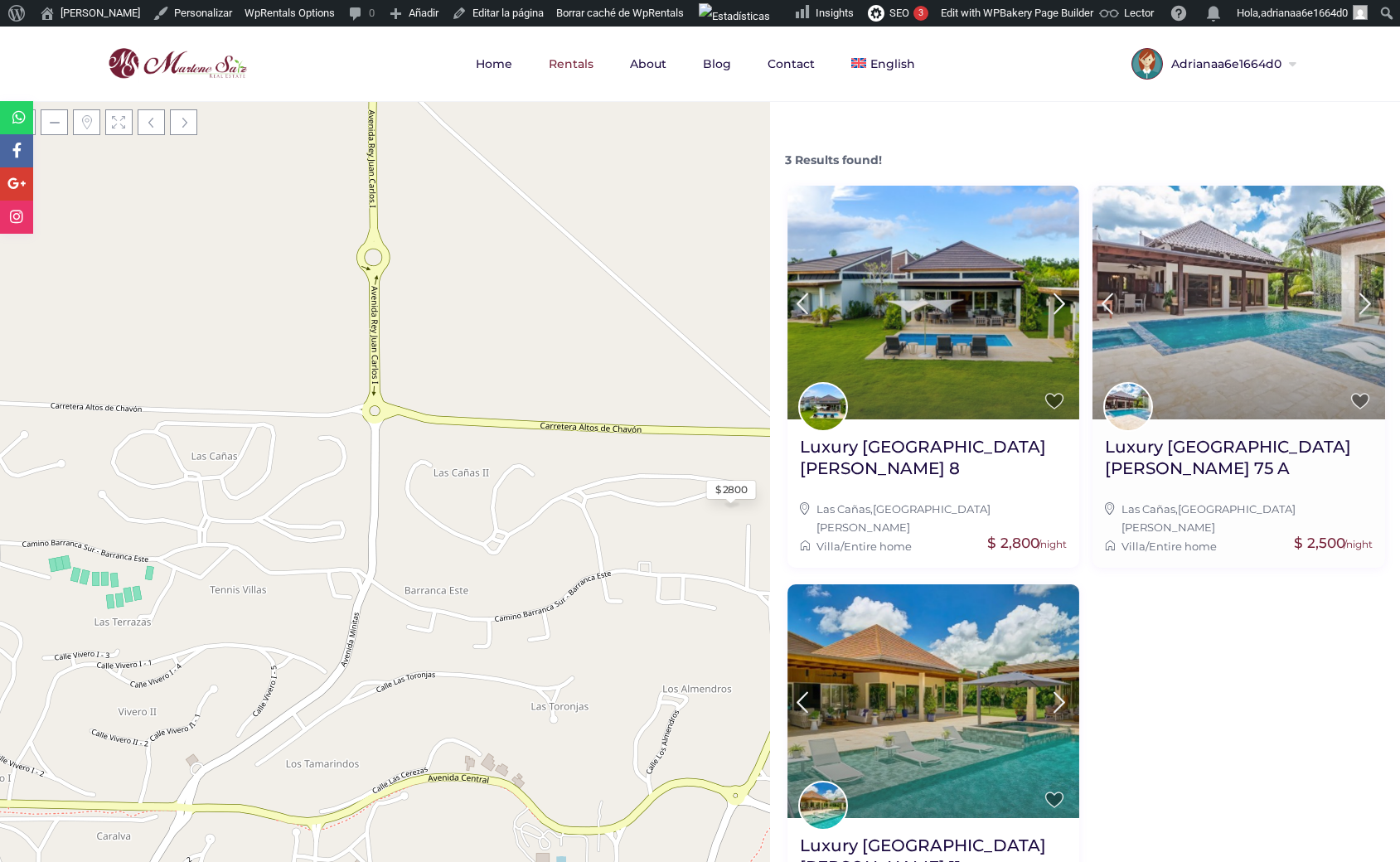
scroll to position [160, 0]
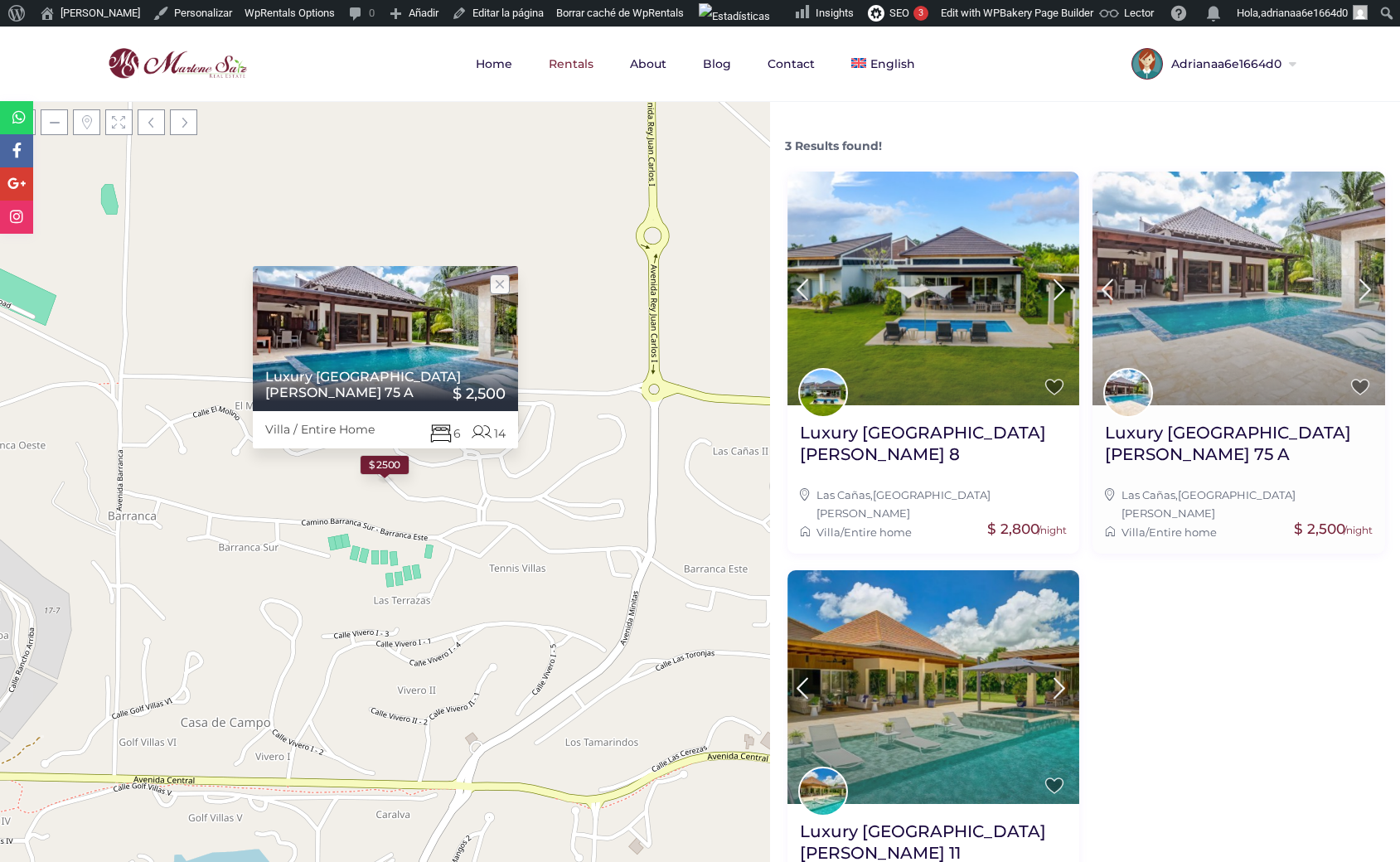
click at [1272, 325] on img at bounding box center [1238, 289] width 293 height 234
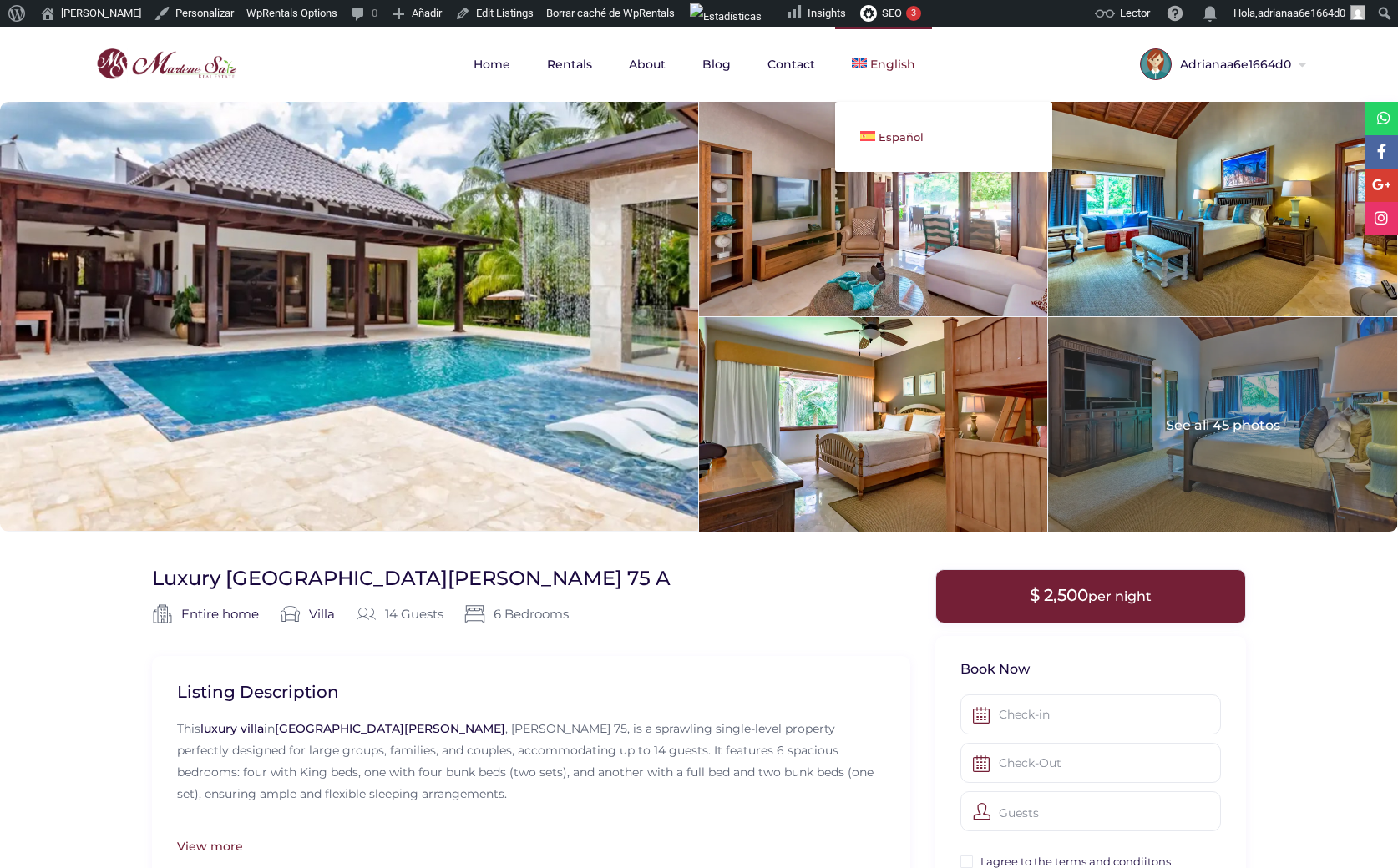
click at [878, 132] on span "Español" at bounding box center [900, 136] width 45 height 13
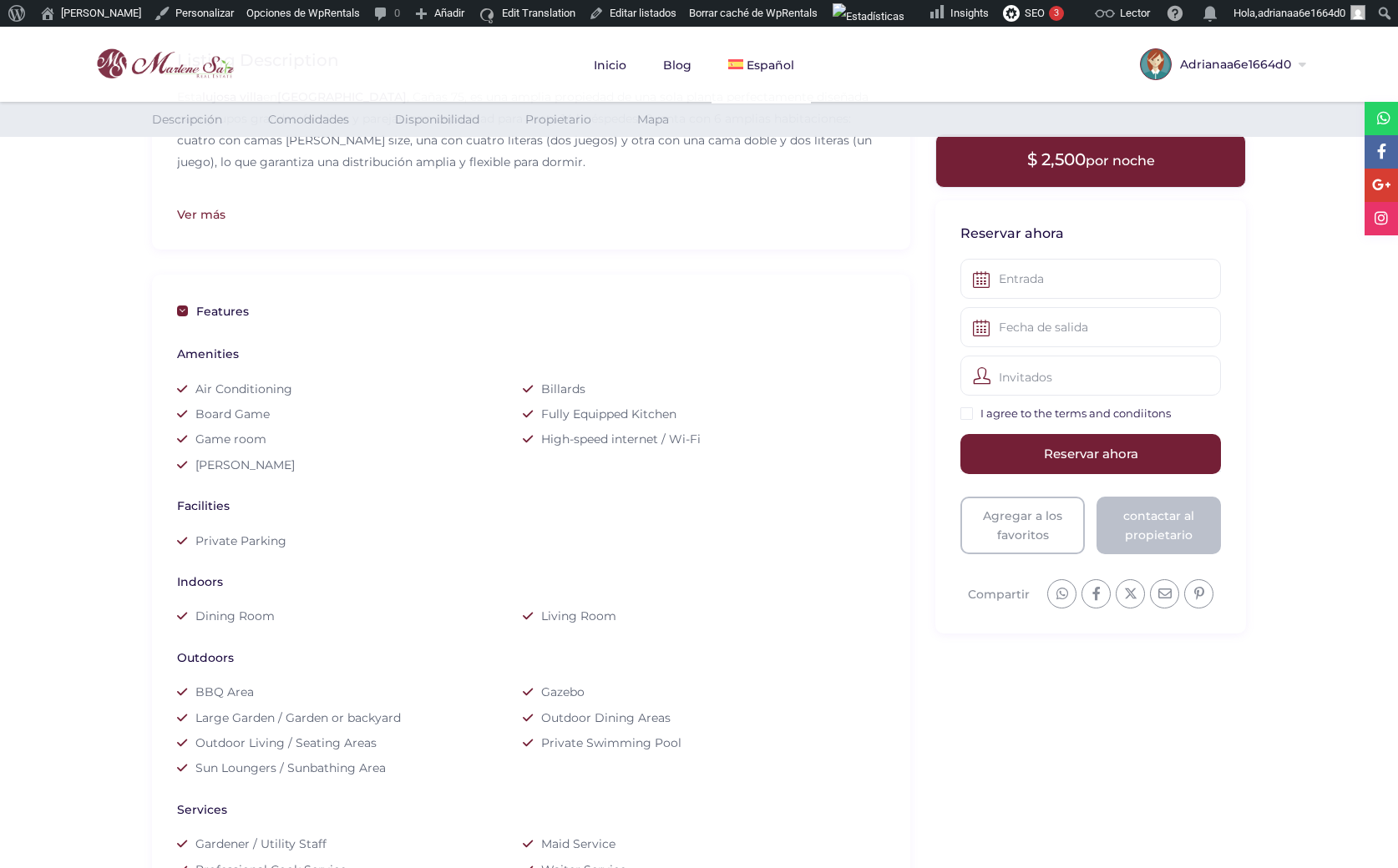
scroll to position [887, 0]
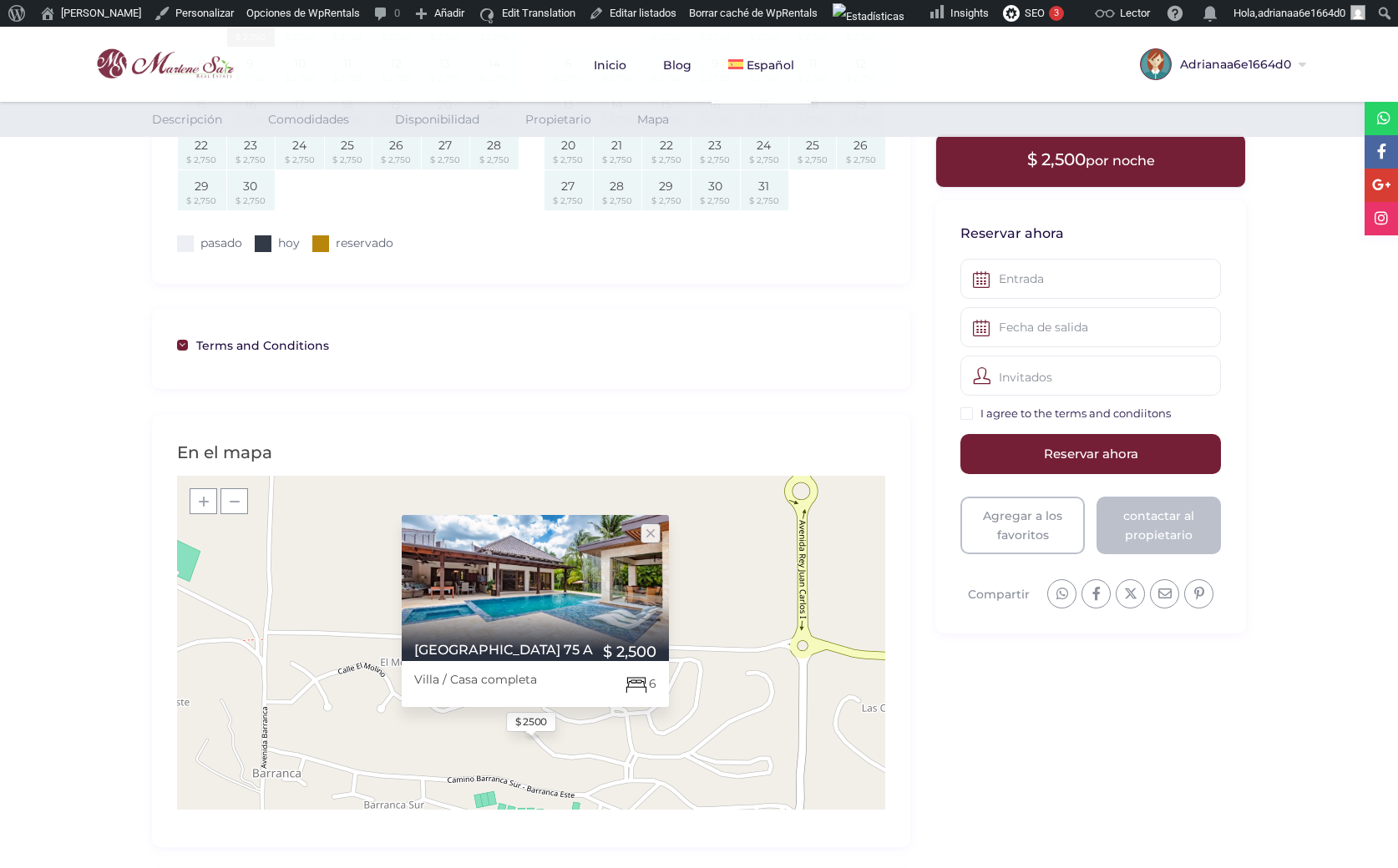
scroll to position [1686, 0]
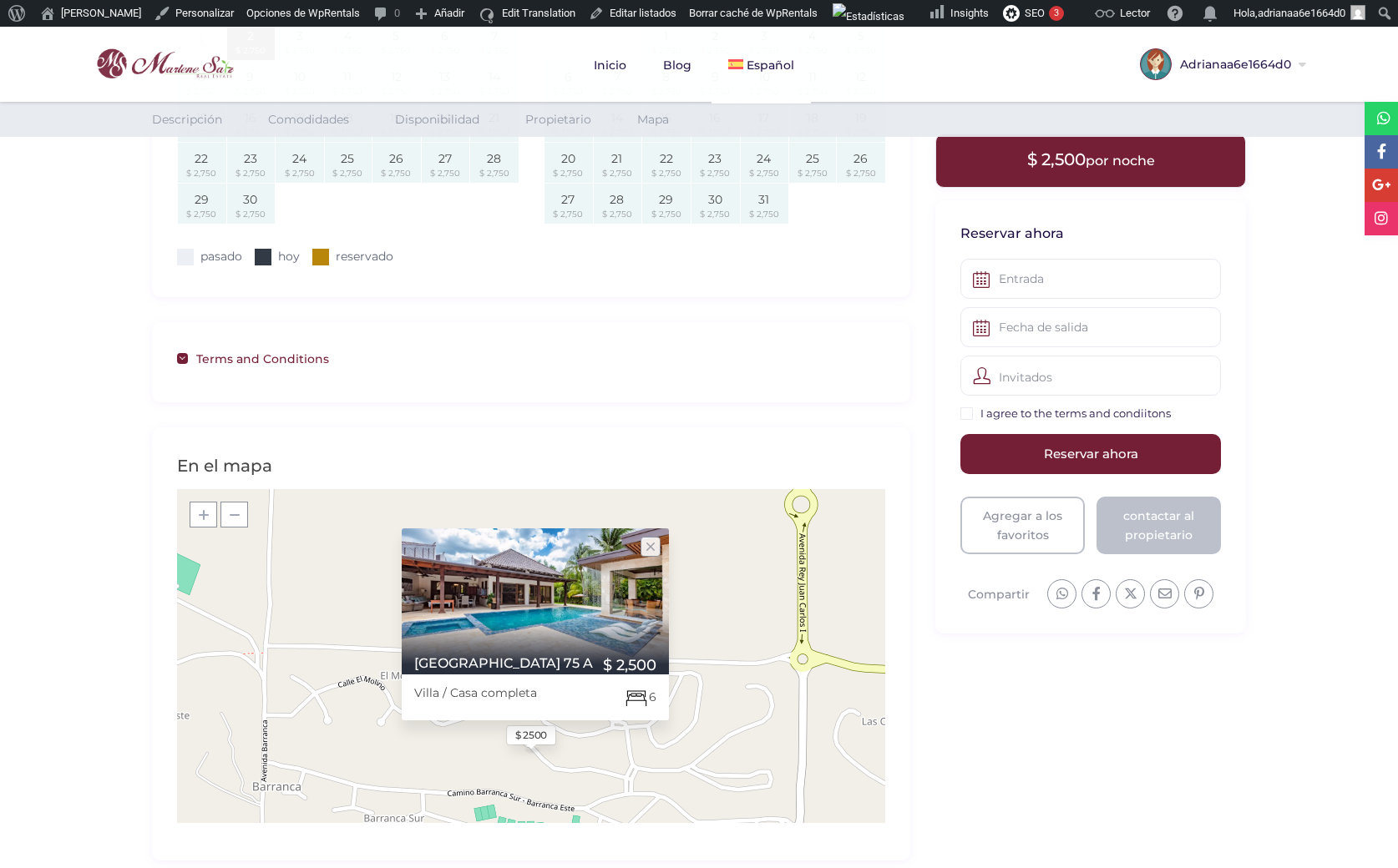
click at [244, 359] on link "Terms and Conditions" at bounding box center [531, 358] width 708 height 21
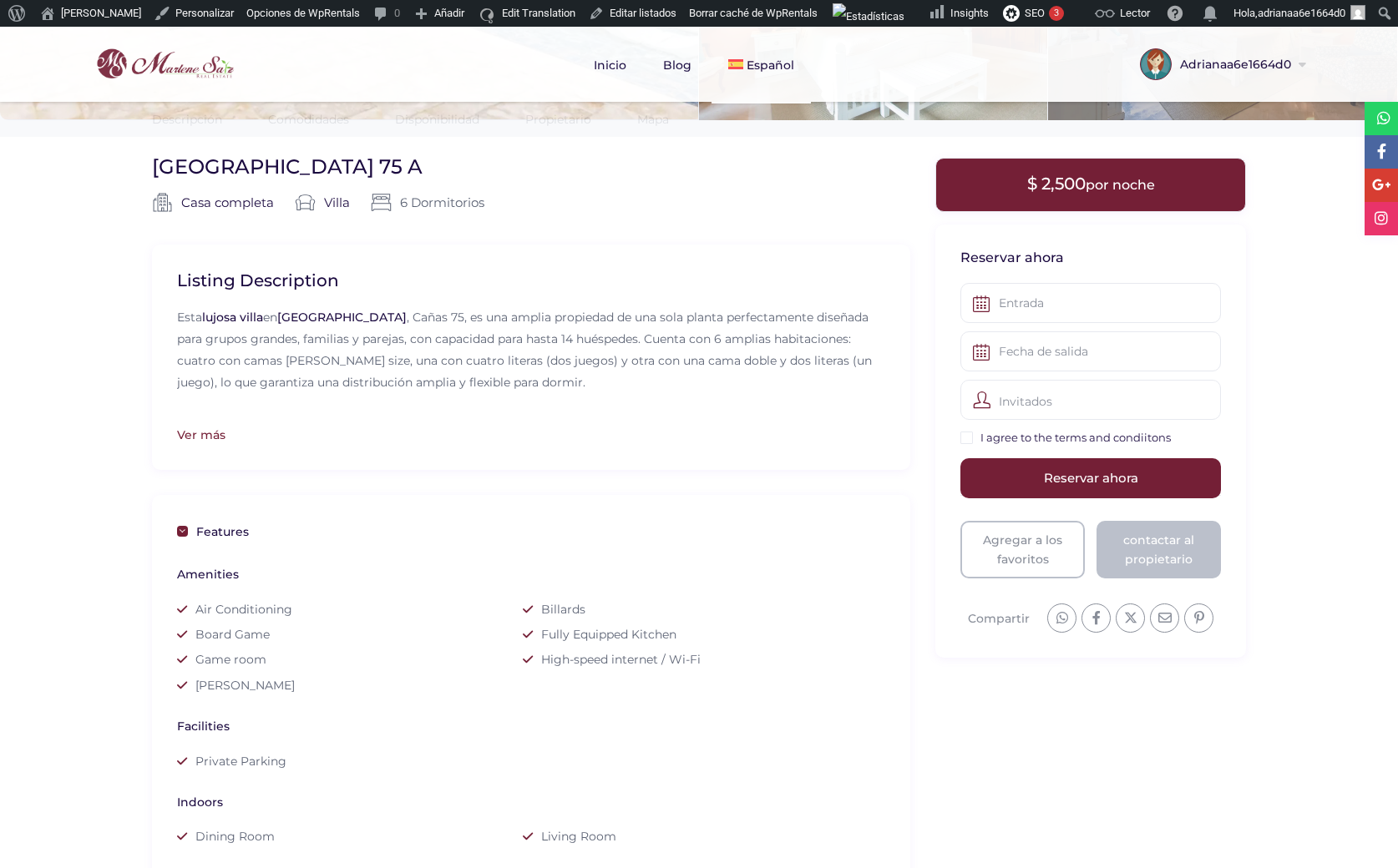
scroll to position [337, 0]
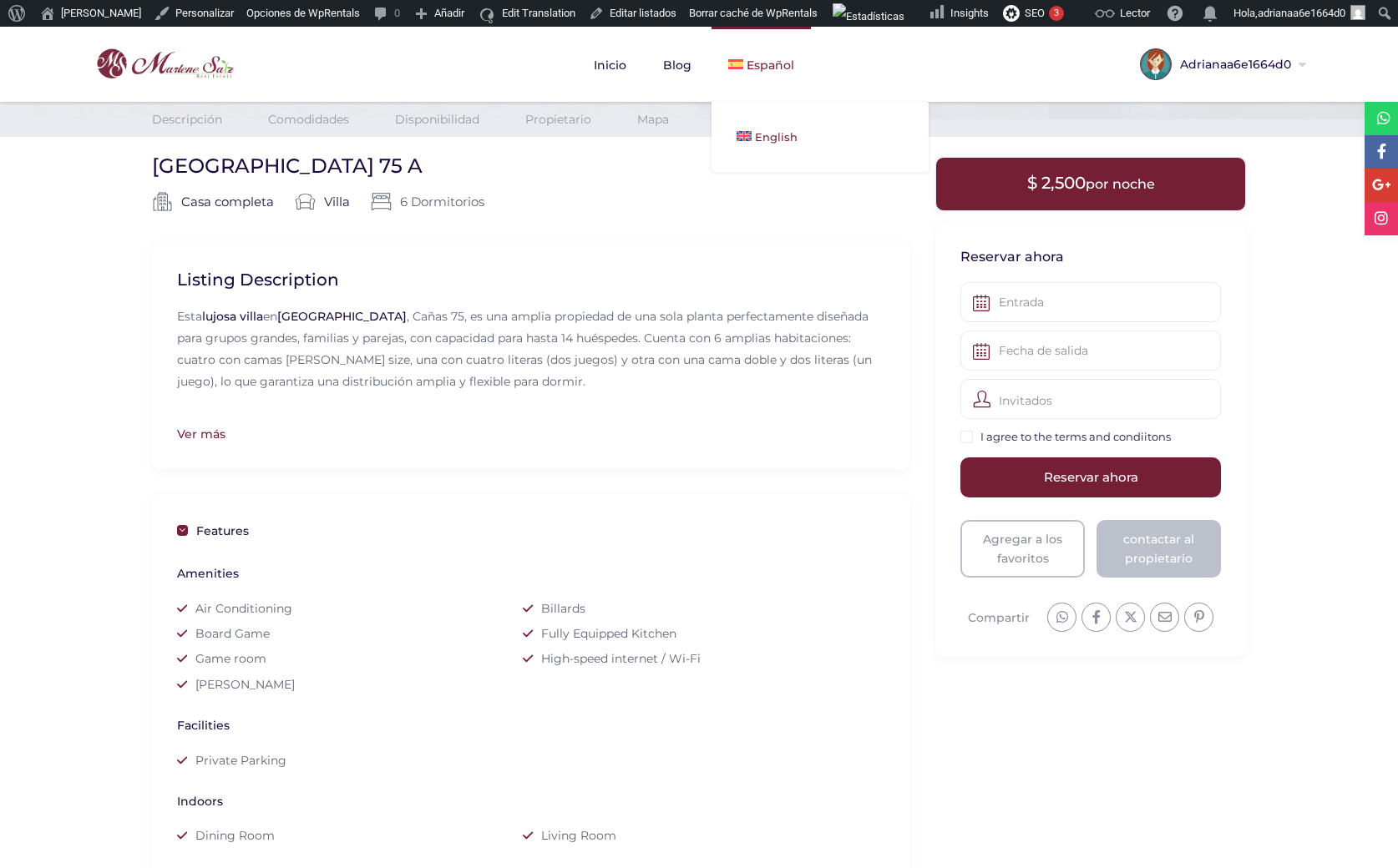
click at [770, 136] on span "English" at bounding box center [776, 136] width 43 height 13
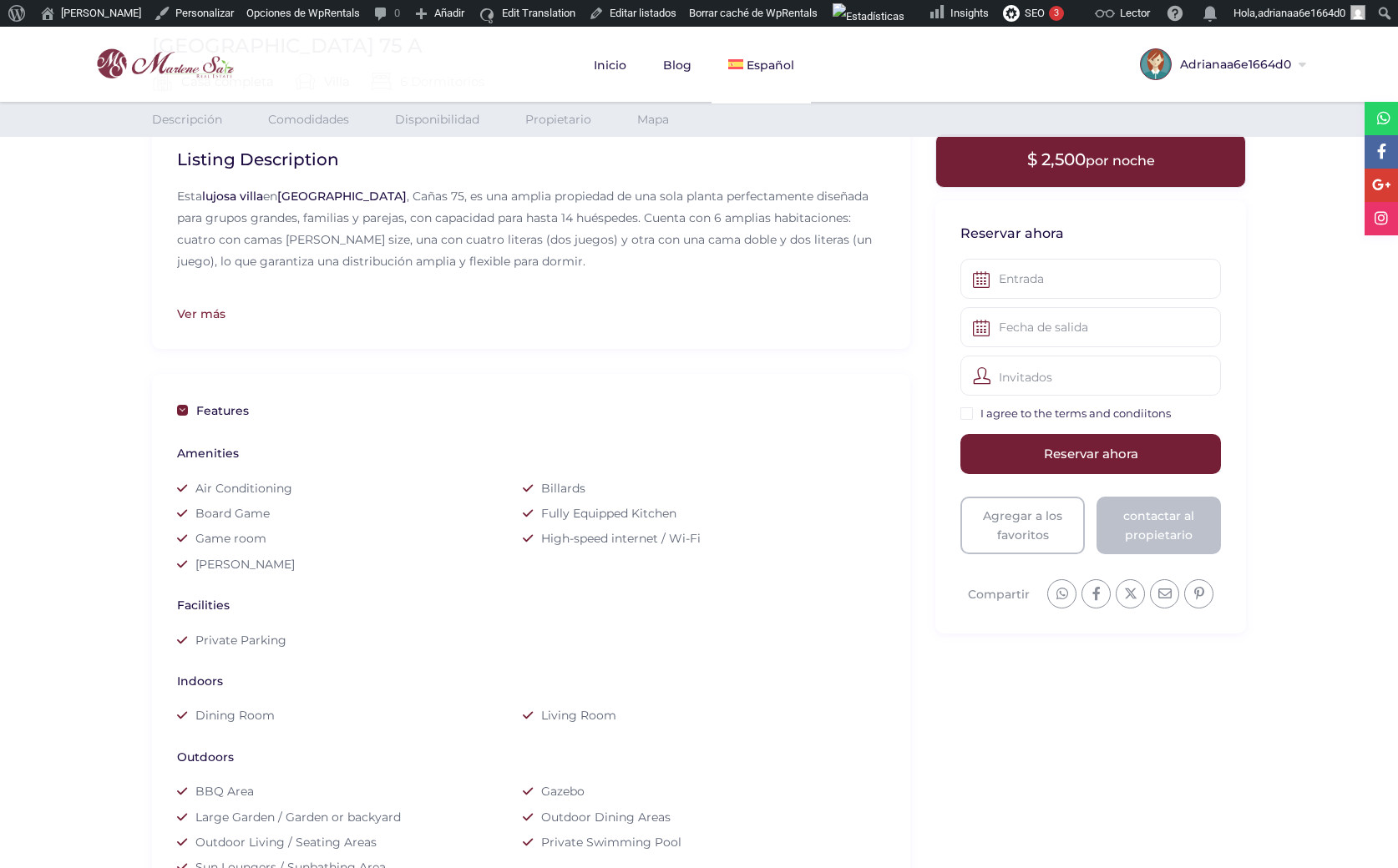
scroll to position [457, 0]
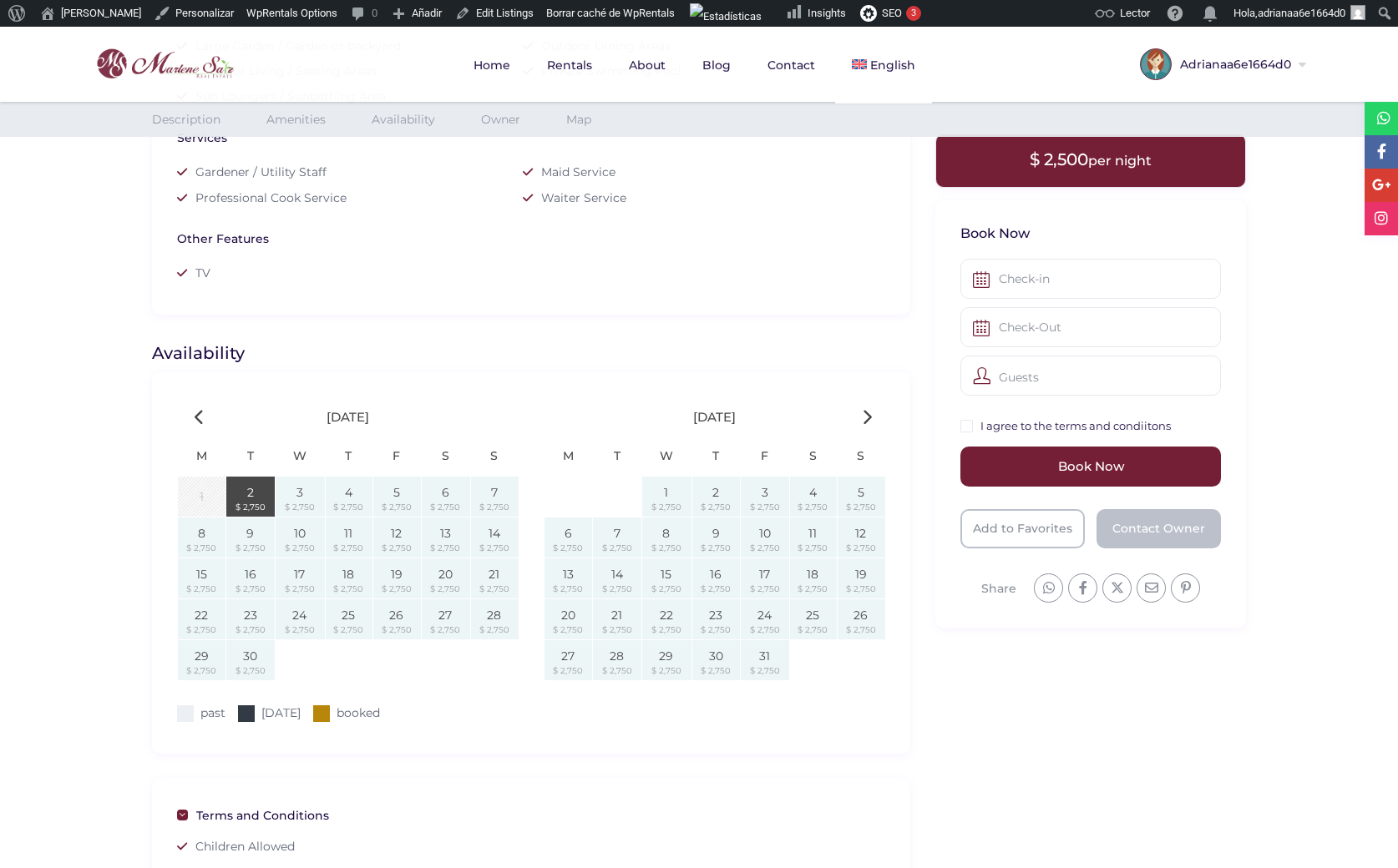
scroll to position [1227, 0]
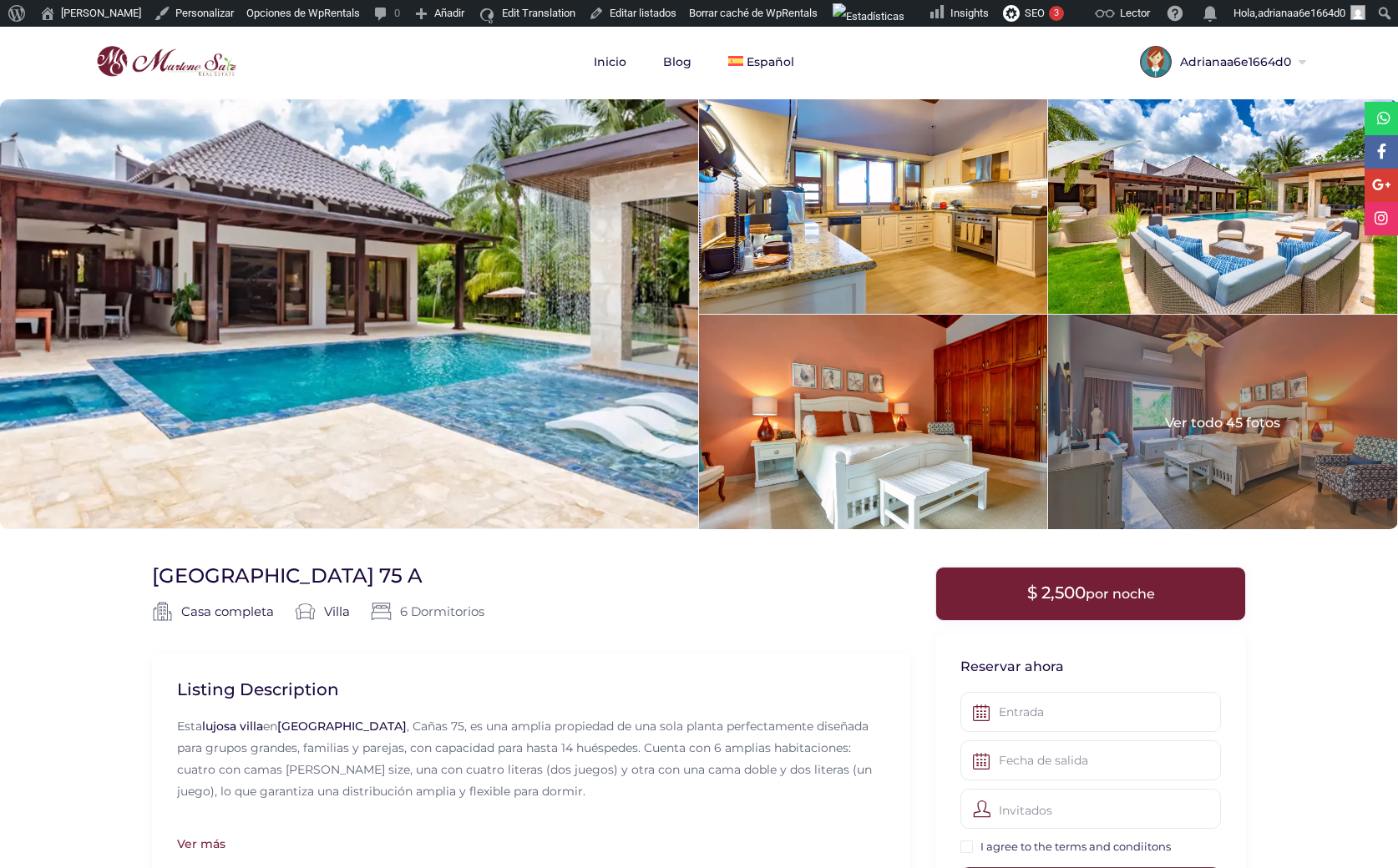
scroll to position [5, 0]
